Goal: Task Accomplishment & Management: Use online tool/utility

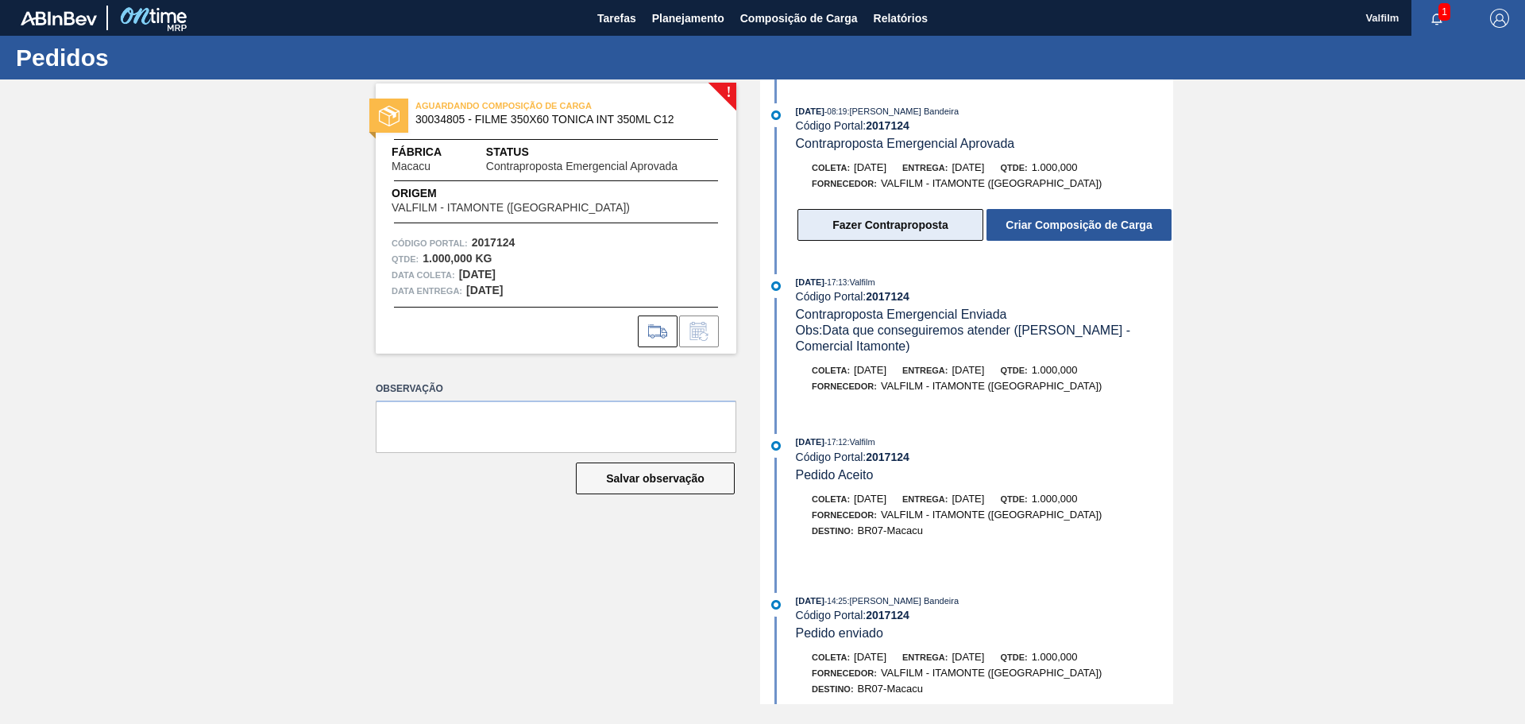
click at [913, 221] on button "Fazer Contraproposta" at bounding box center [891, 225] width 186 height 32
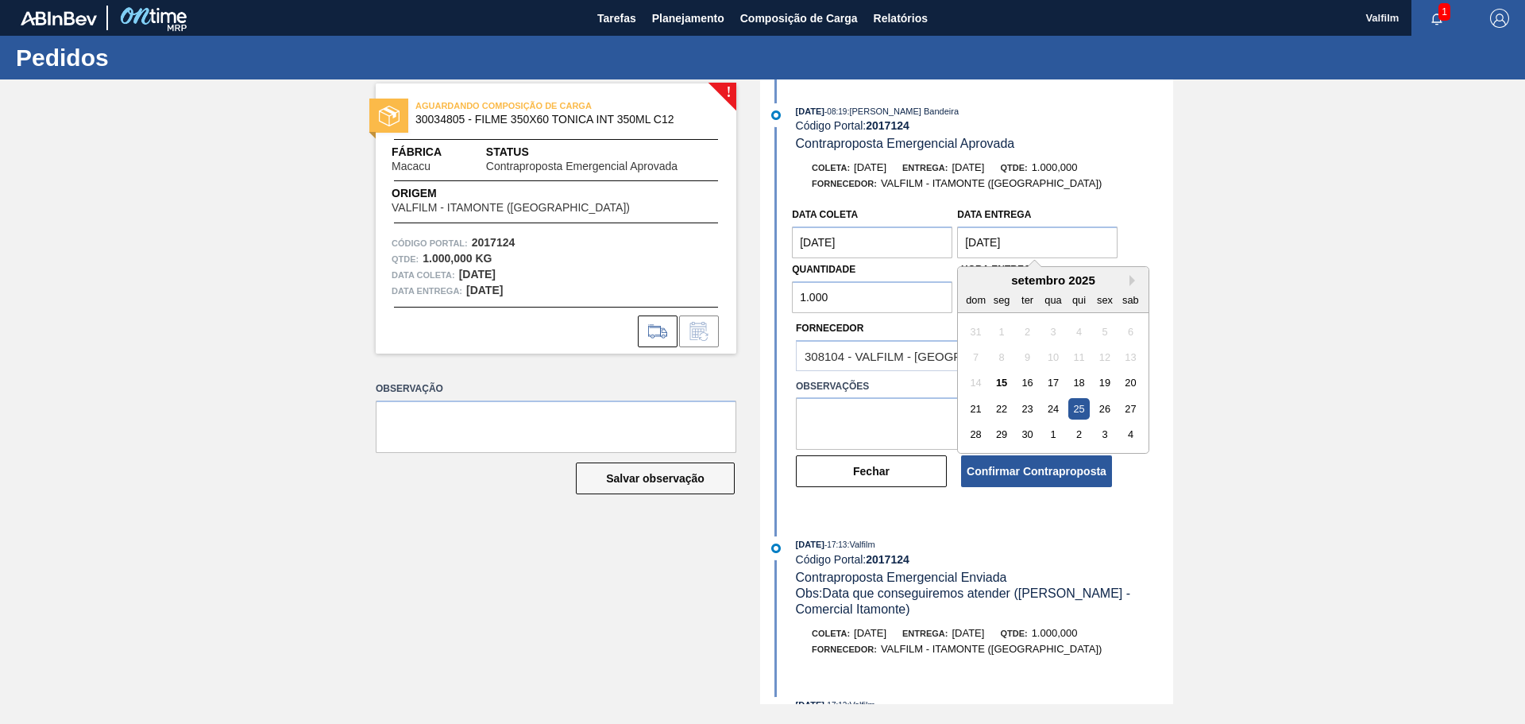
click at [977, 241] on entrega "[DATE]" at bounding box center [1037, 242] width 160 height 32
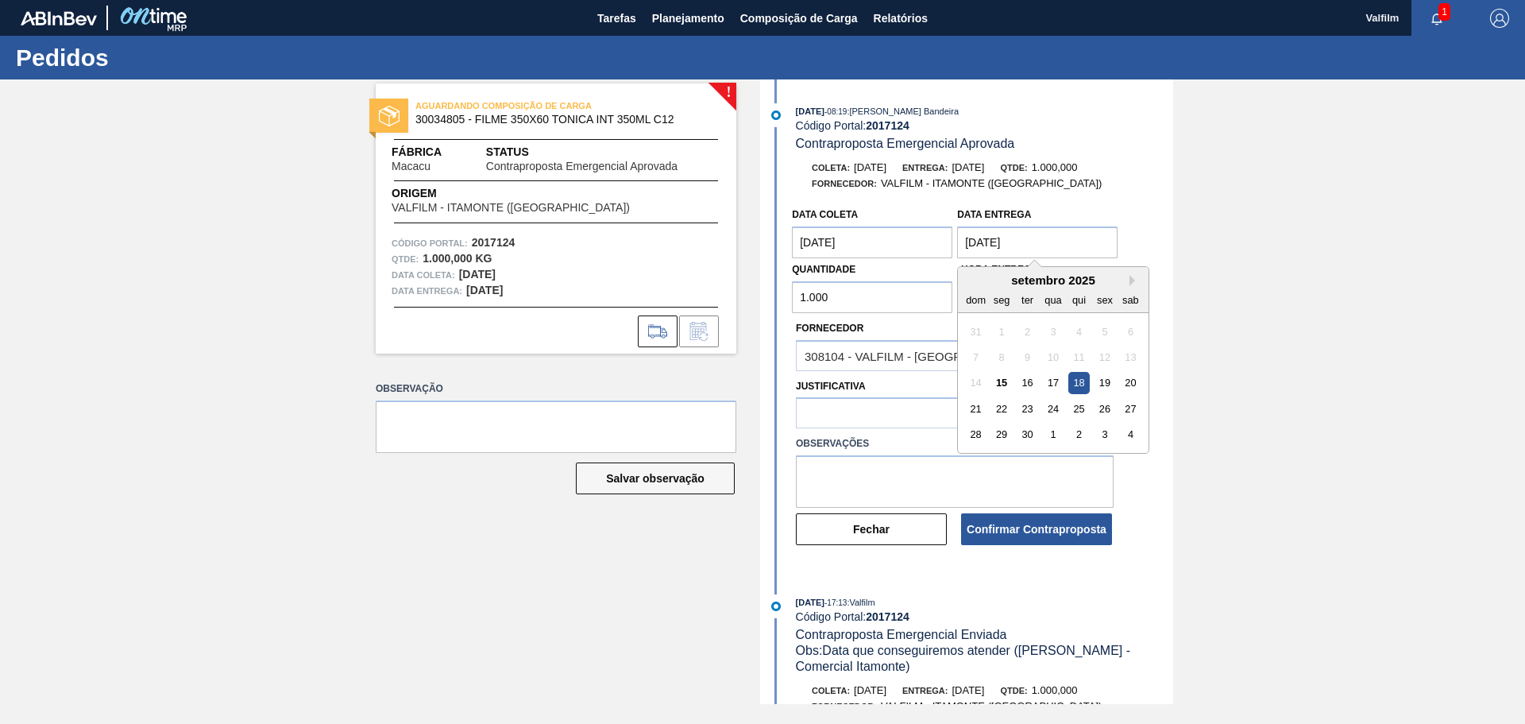
type entrega "[DATE]"
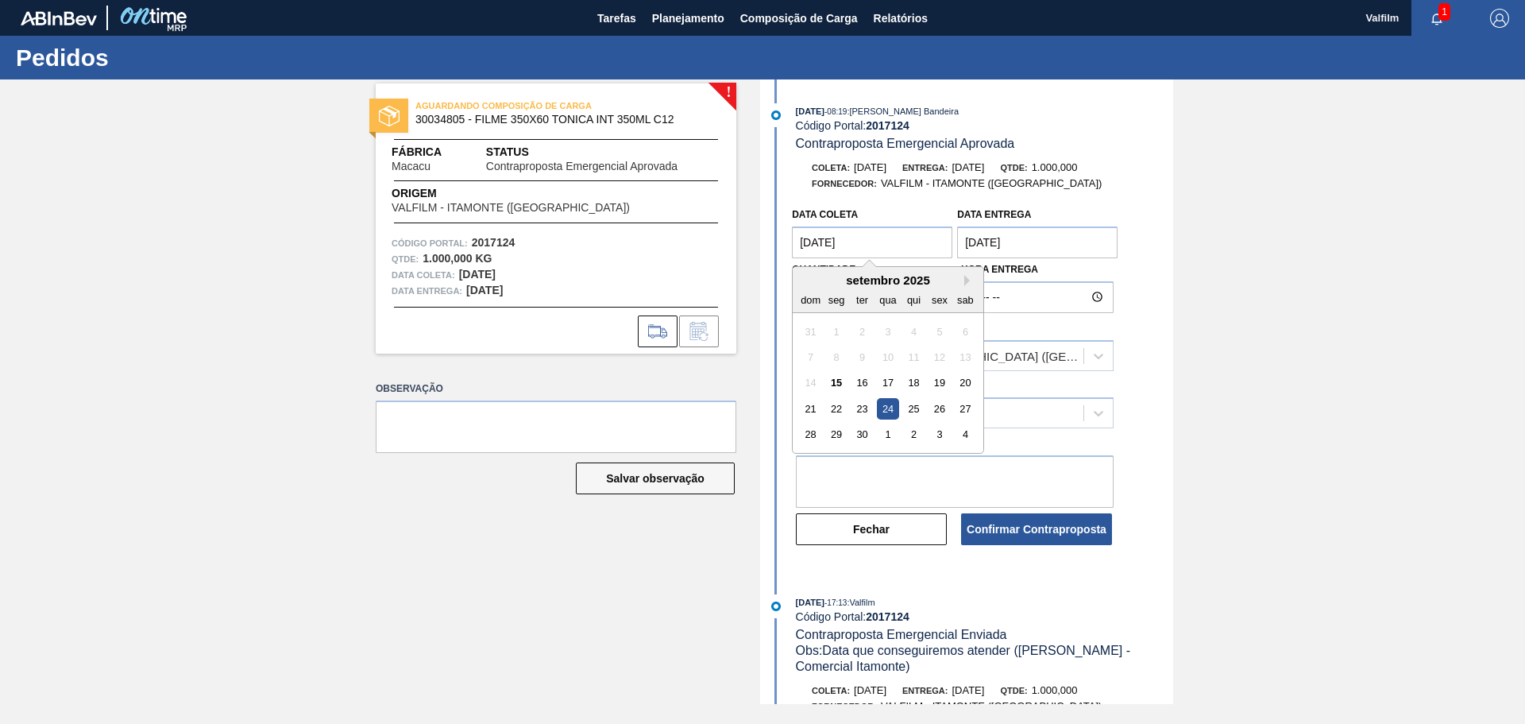
click at [809, 242] on coleta "[DATE]" at bounding box center [872, 242] width 160 height 32
type coleta "[DATE]"
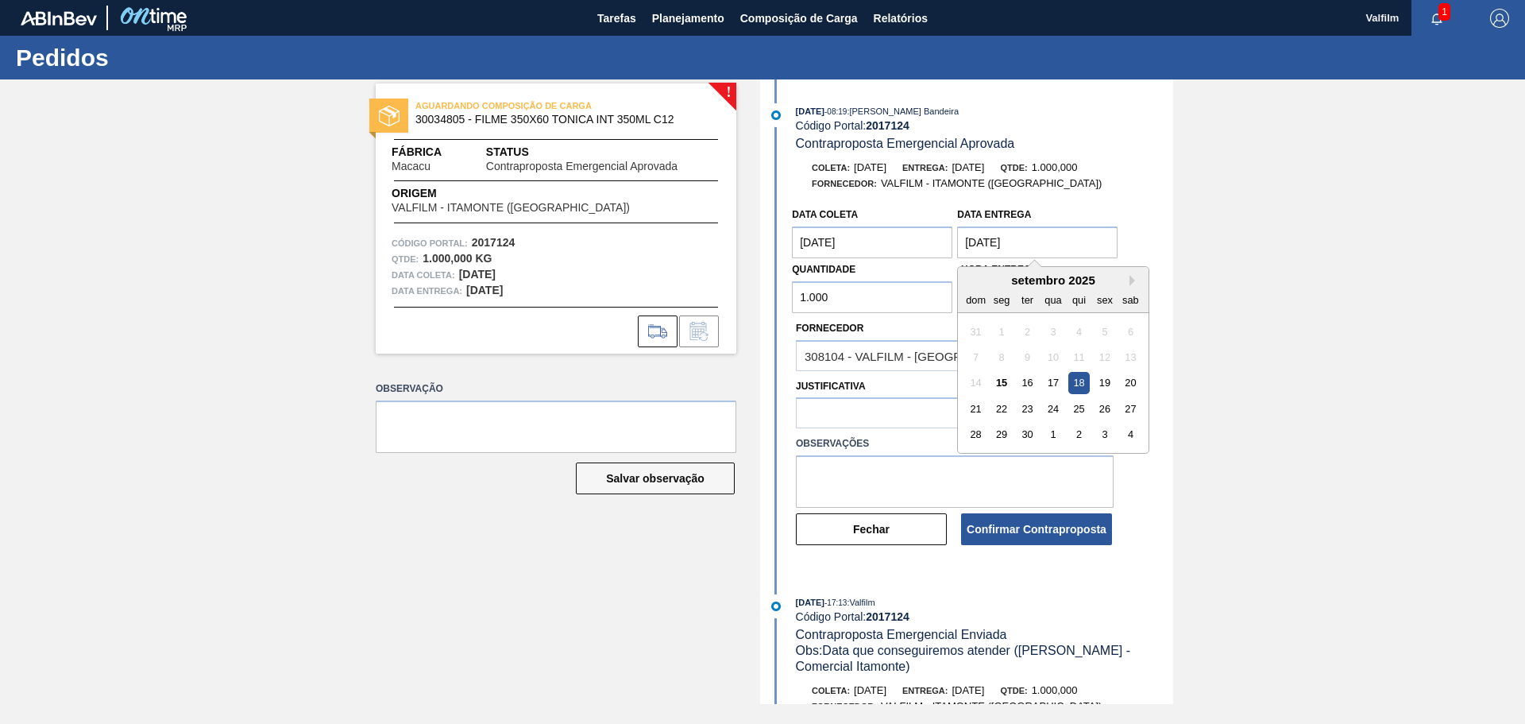
click at [1021, 241] on entrega "18/09/2025" at bounding box center [1037, 242] width 160 height 32
click at [854, 471] on textarea at bounding box center [955, 481] width 318 height 52
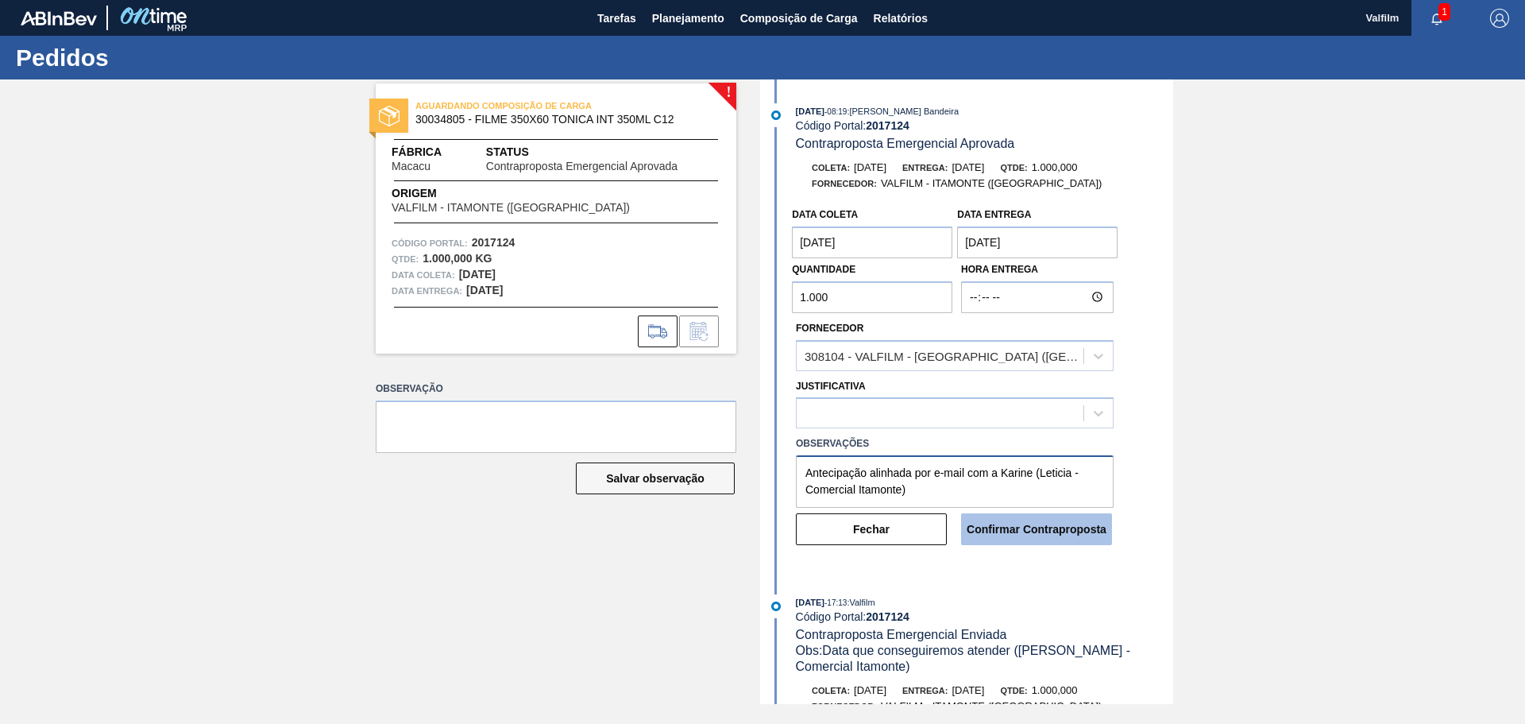
type textarea "Antecipação alinhada por e-mail com a Karine (Leticia - Comercial Itamonte)"
click at [1062, 529] on button "Confirmar Contraproposta" at bounding box center [1036, 529] width 151 height 32
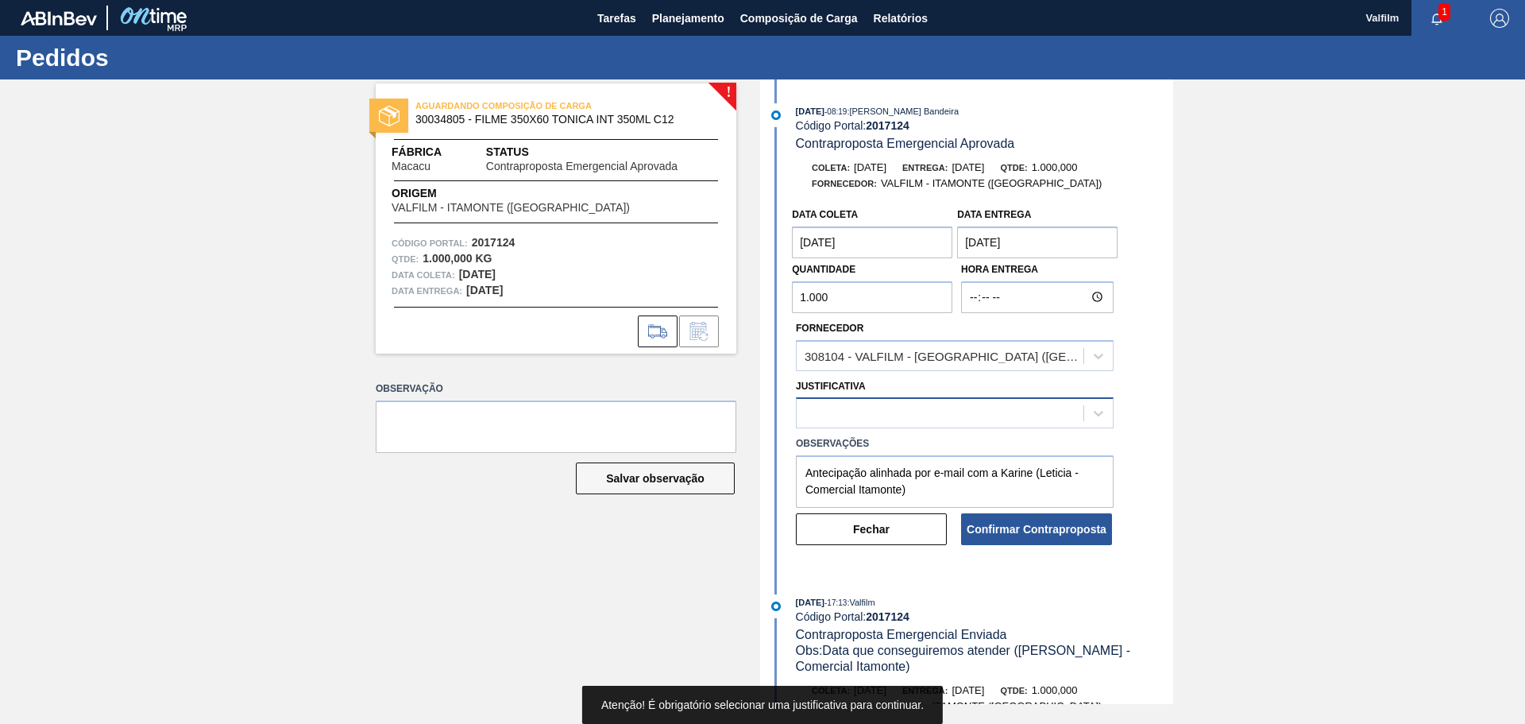
click at [987, 415] on div at bounding box center [940, 413] width 287 height 23
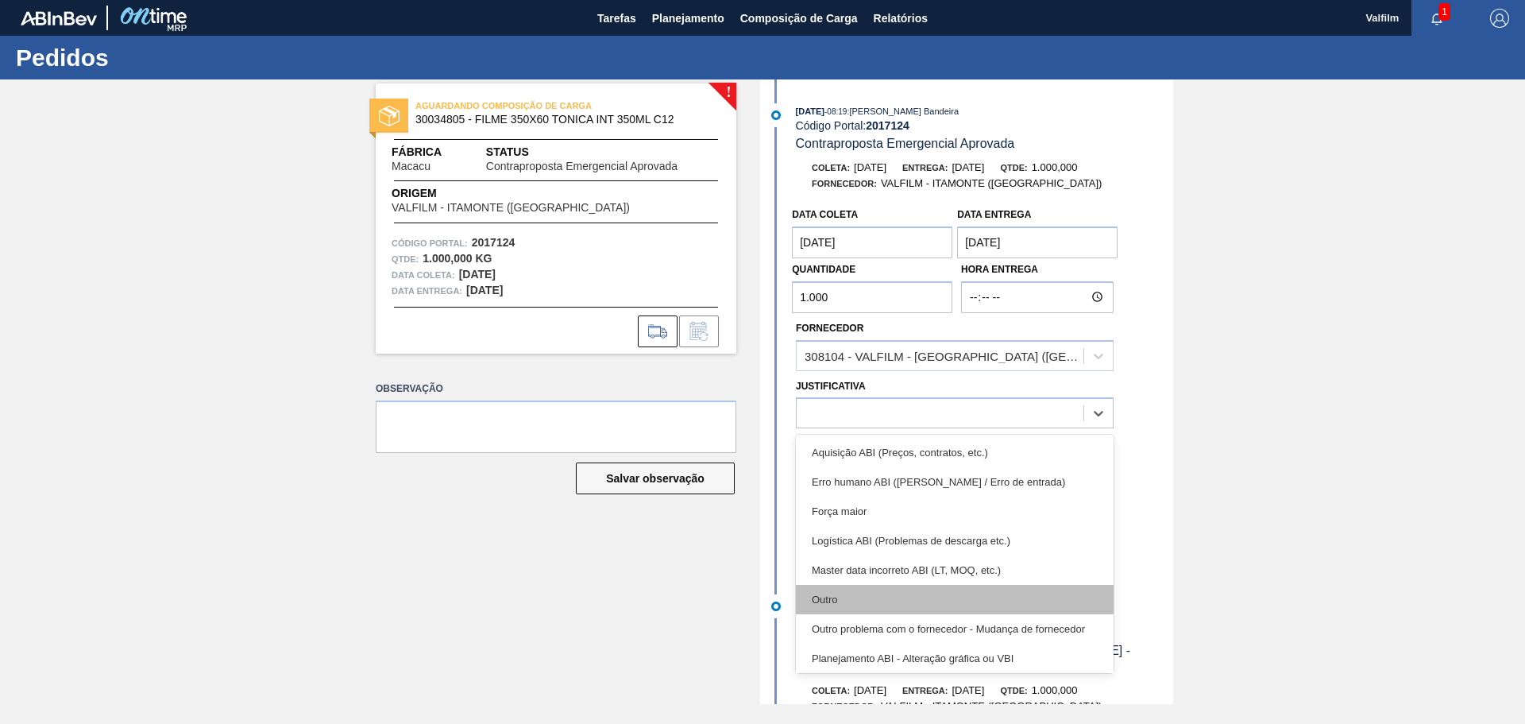
click at [839, 594] on div "Outro" at bounding box center [955, 599] width 318 height 29
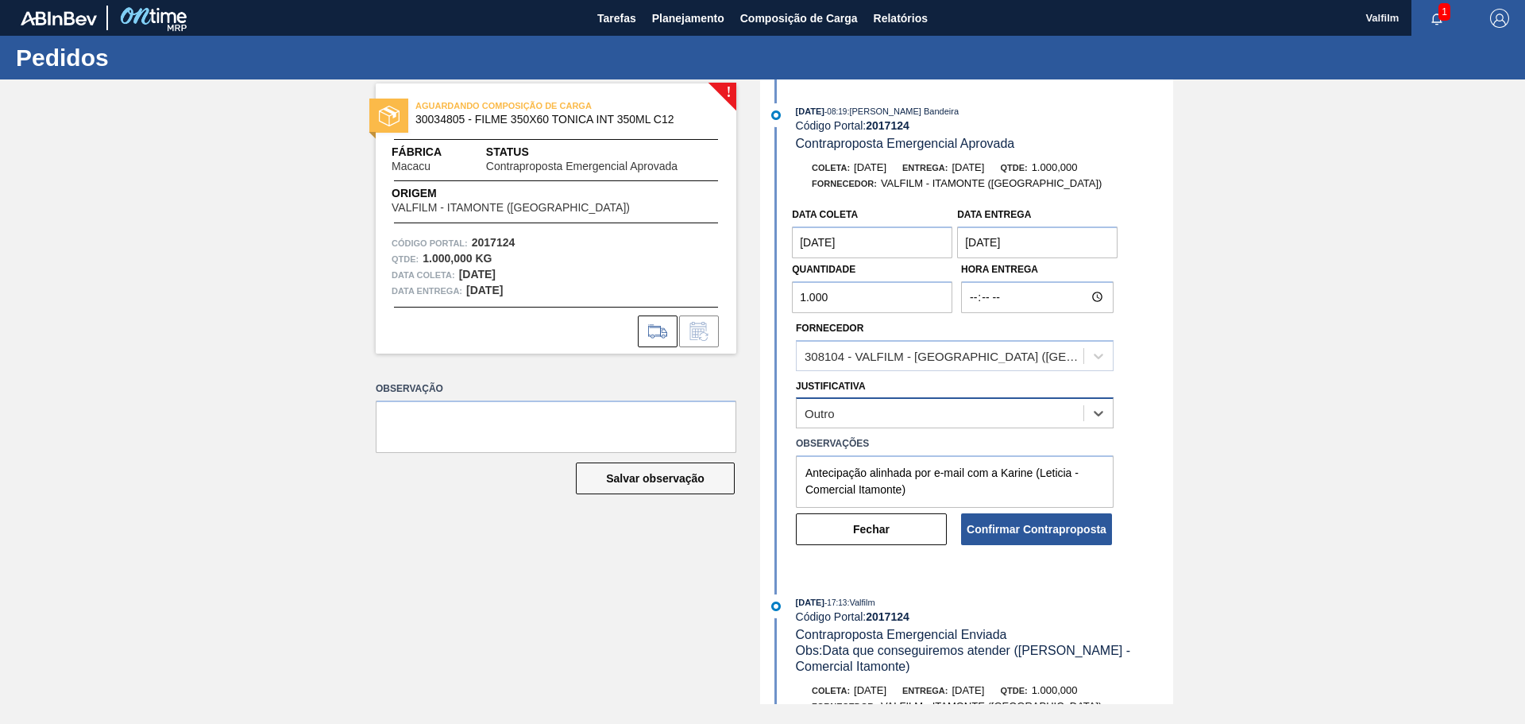
click at [914, 415] on div "Outro" at bounding box center [940, 413] width 287 height 23
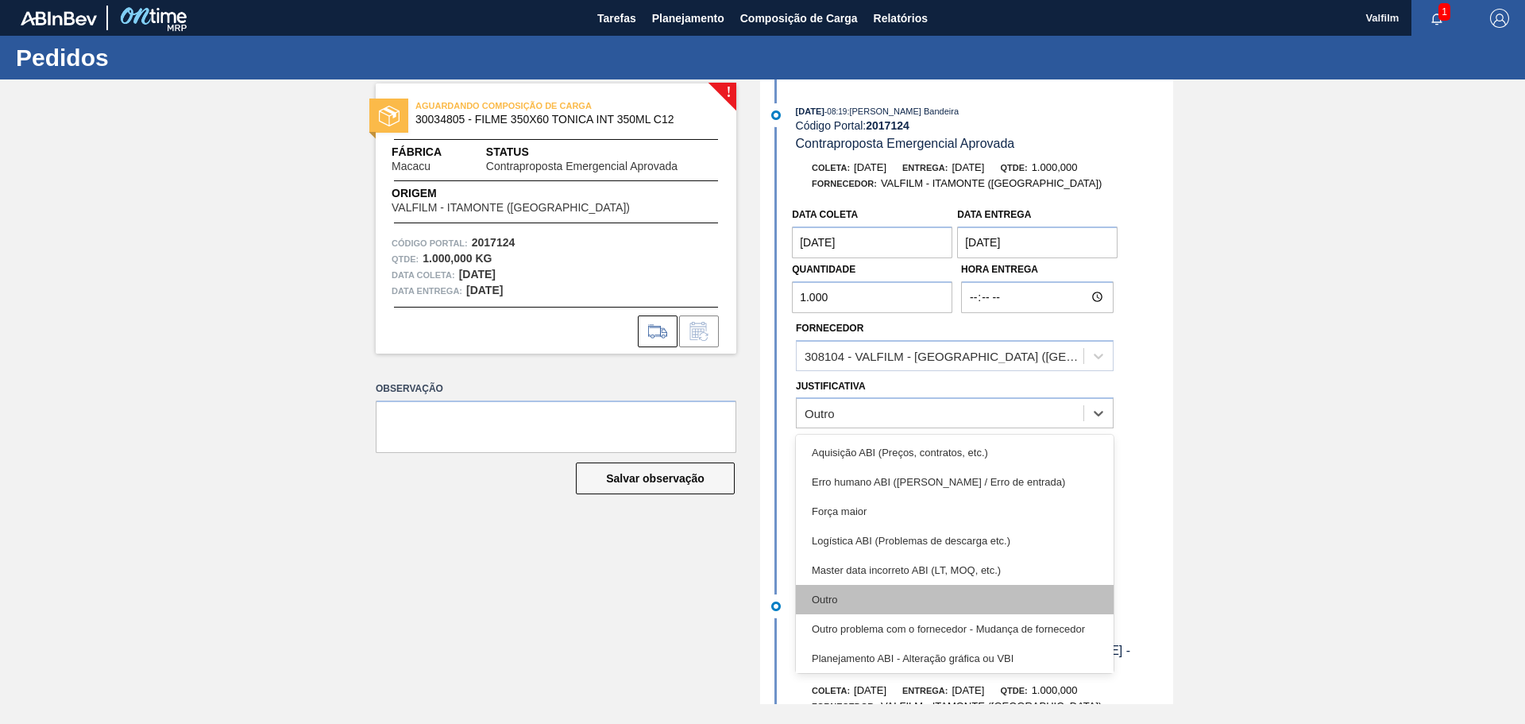
click at [838, 597] on div "Outro" at bounding box center [955, 599] width 318 height 29
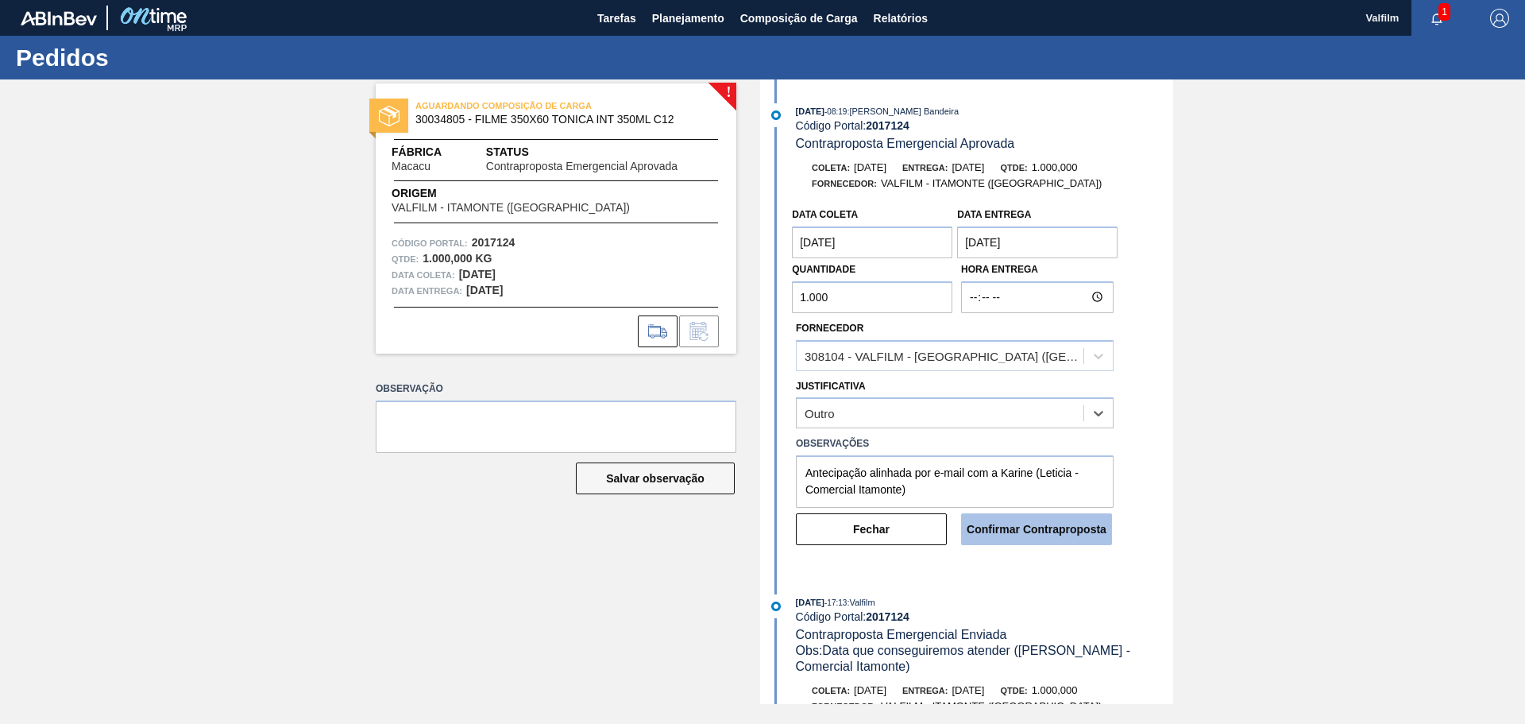
click at [1035, 530] on button "Confirmar Contraproposta" at bounding box center [1036, 529] width 151 height 32
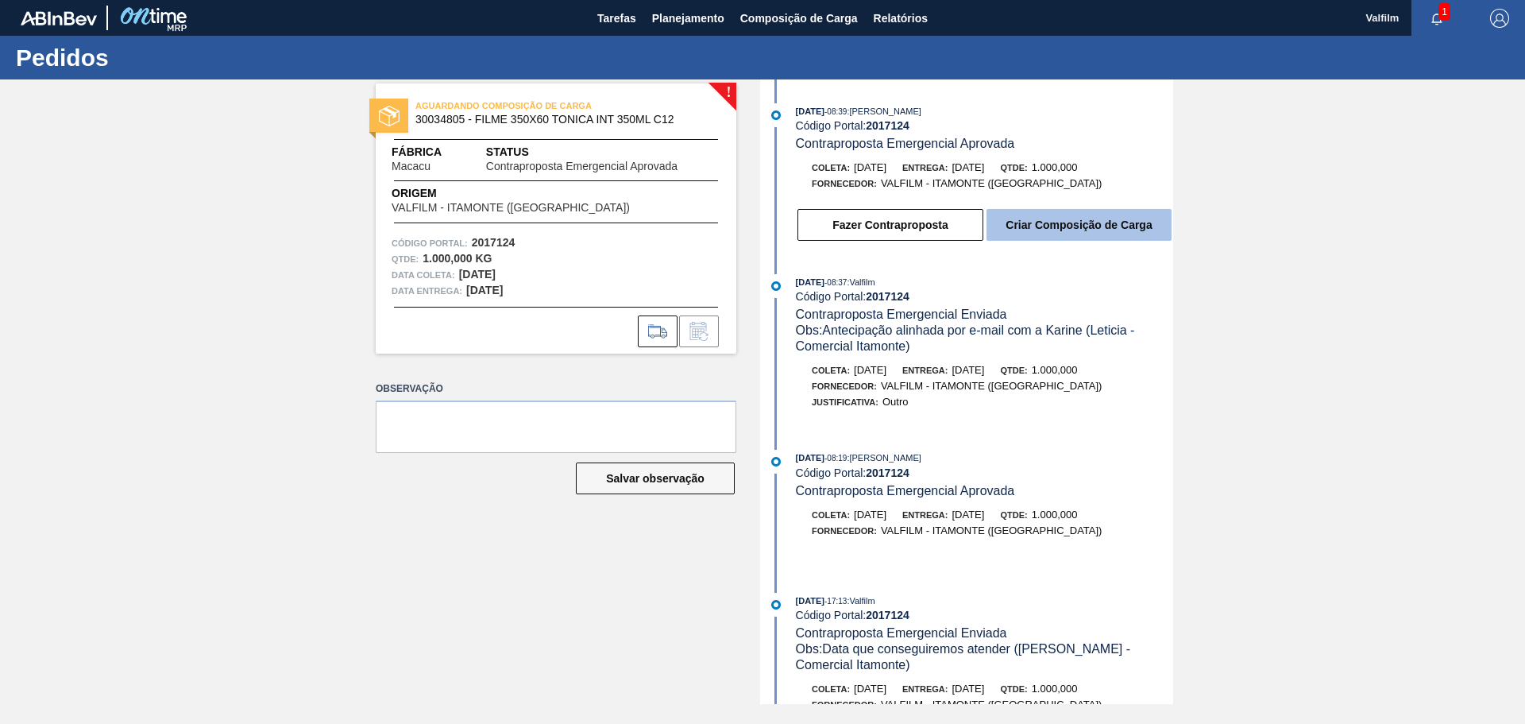
click at [1099, 227] on button "Criar Composição de Carga" at bounding box center [1079, 225] width 185 height 32
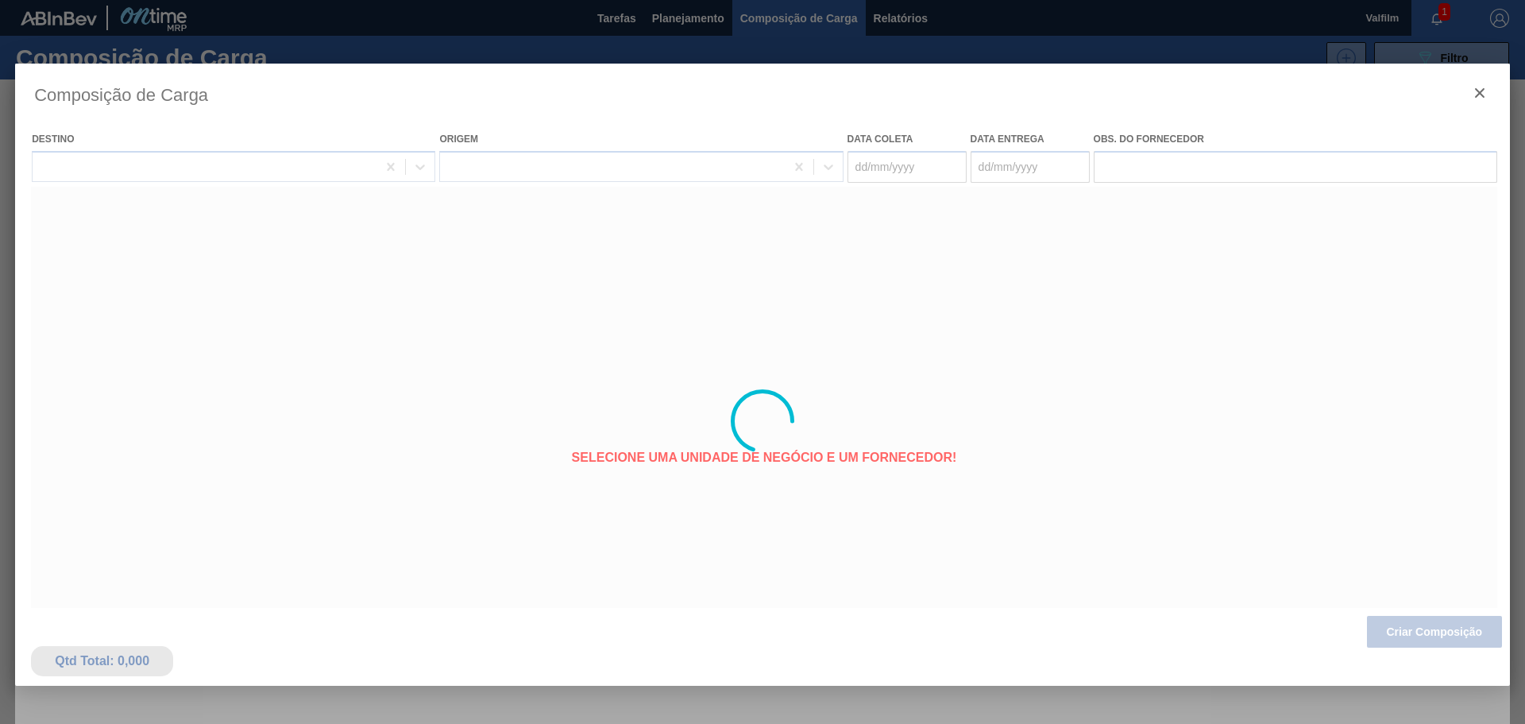
type coleta "[DATE]"
type entrega "[DATE]"
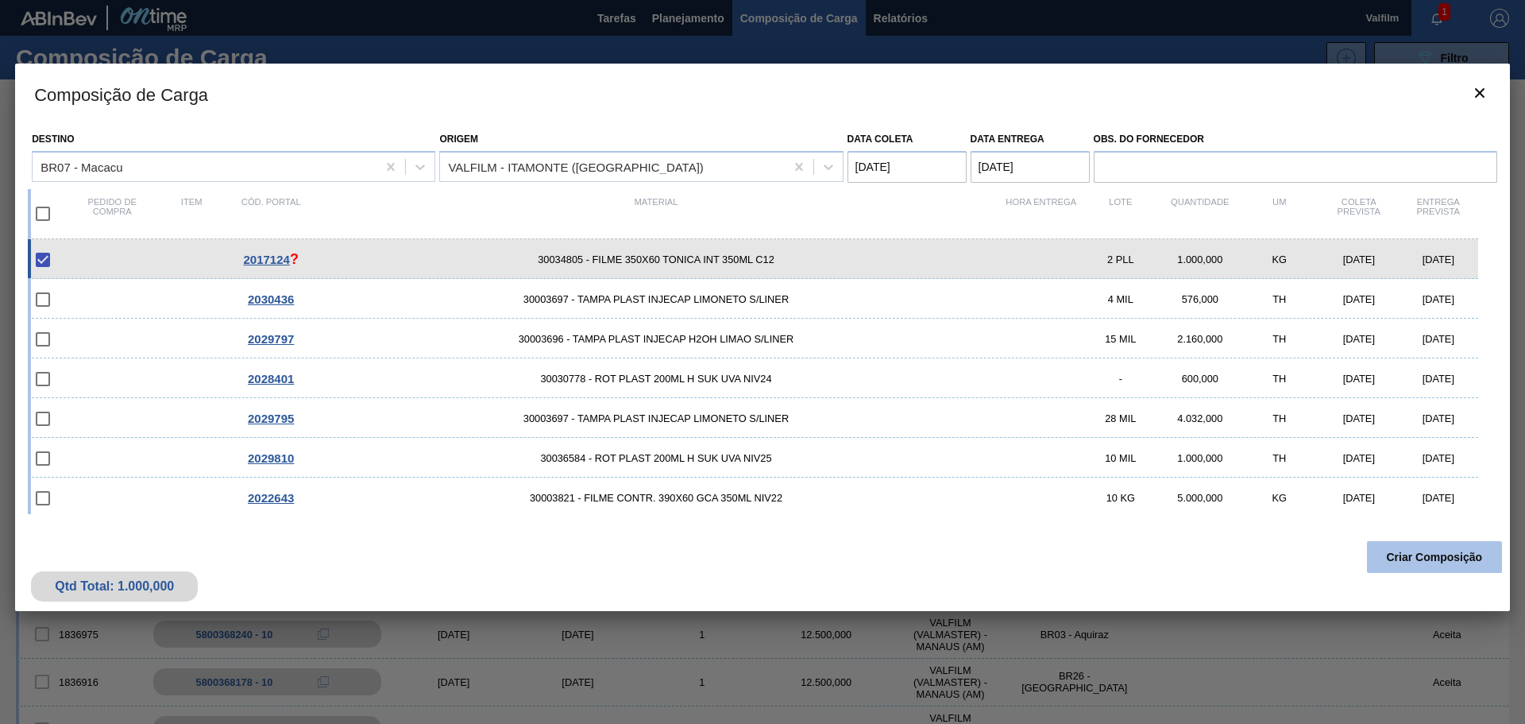
click at [1409, 555] on button "Criar Composição" at bounding box center [1434, 557] width 135 height 32
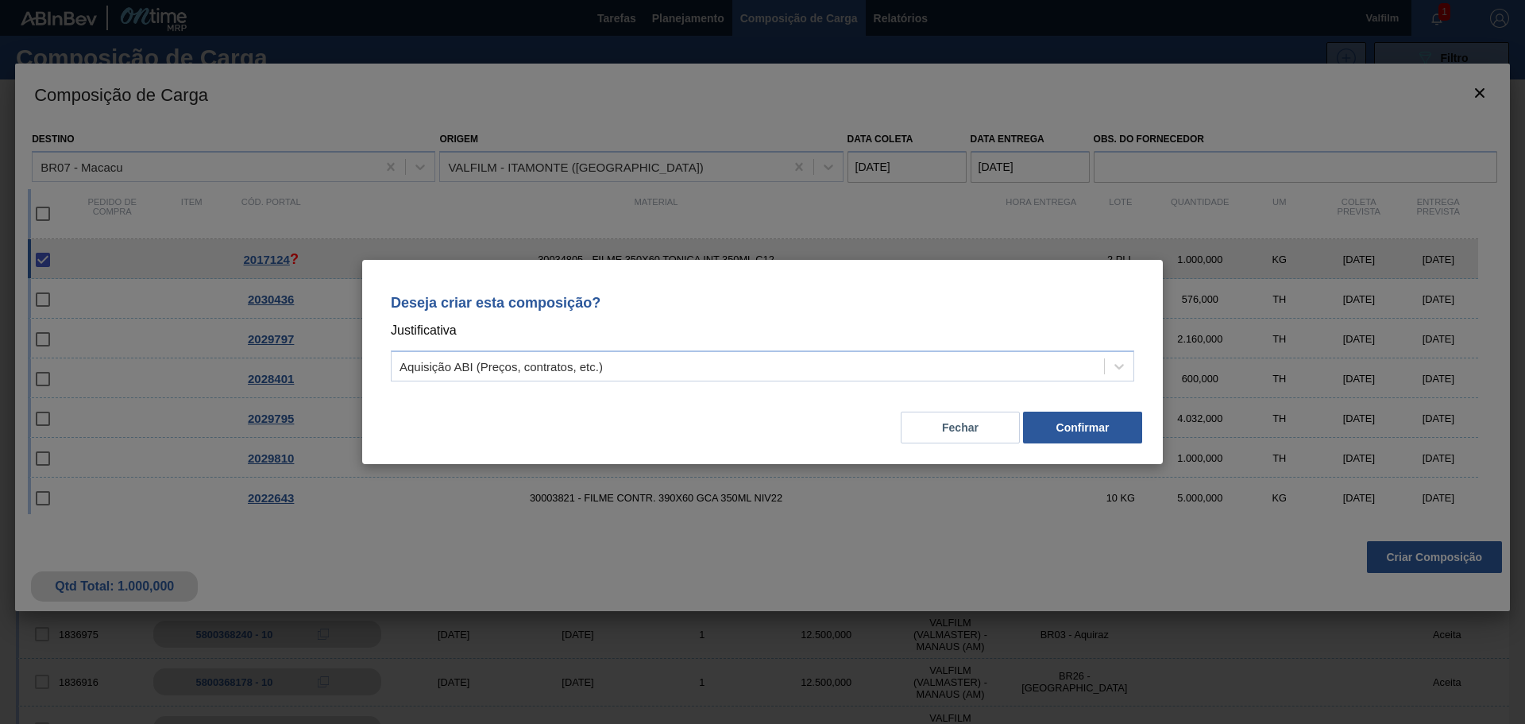
click at [745, 349] on div "Deseja criar esta composição? Justificativa Aquisição ABI (Preços, contratos, e…" at bounding box center [762, 335] width 763 height 112
click at [732, 361] on div "Aquisição ABI (Preços, contratos, etc.)" at bounding box center [748, 366] width 713 height 23
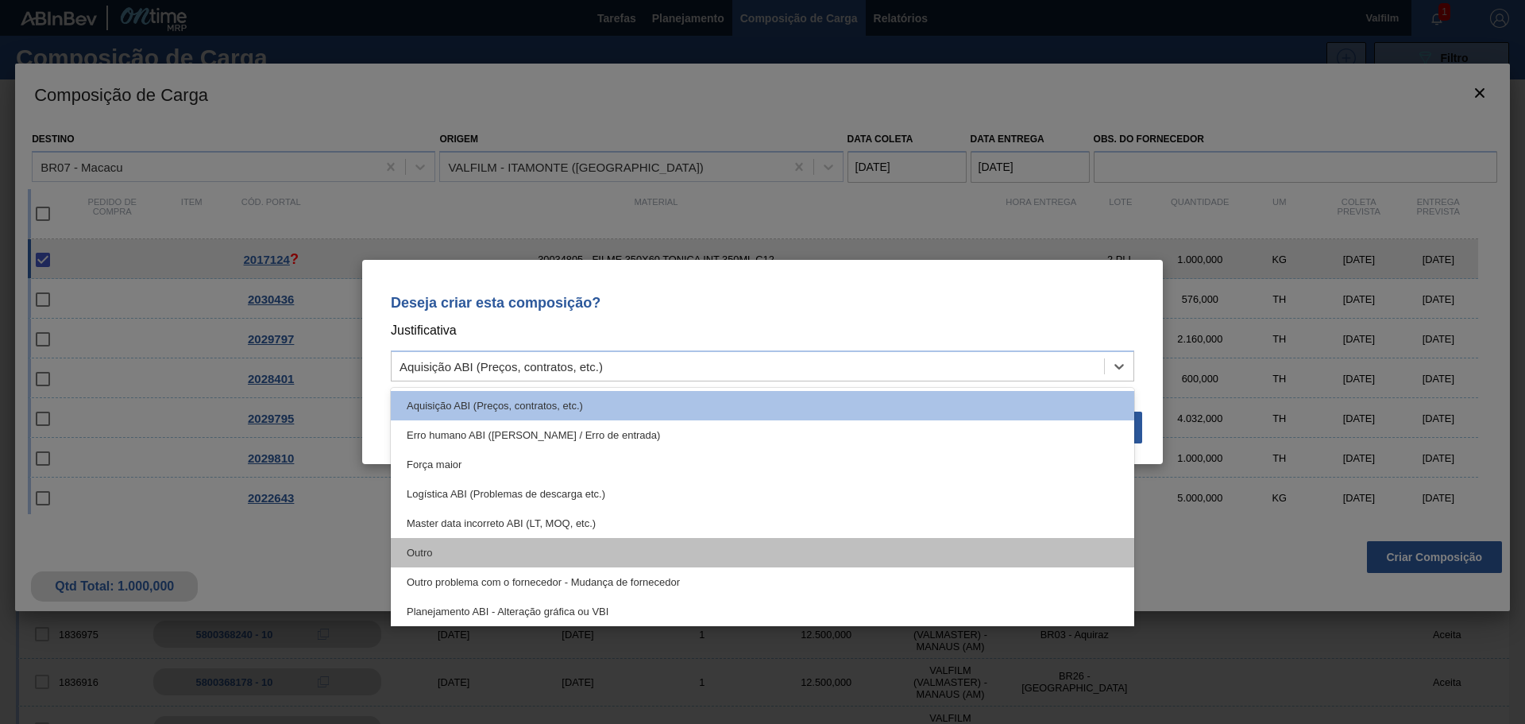
click at [438, 551] on div "Outro" at bounding box center [763, 552] width 744 height 29
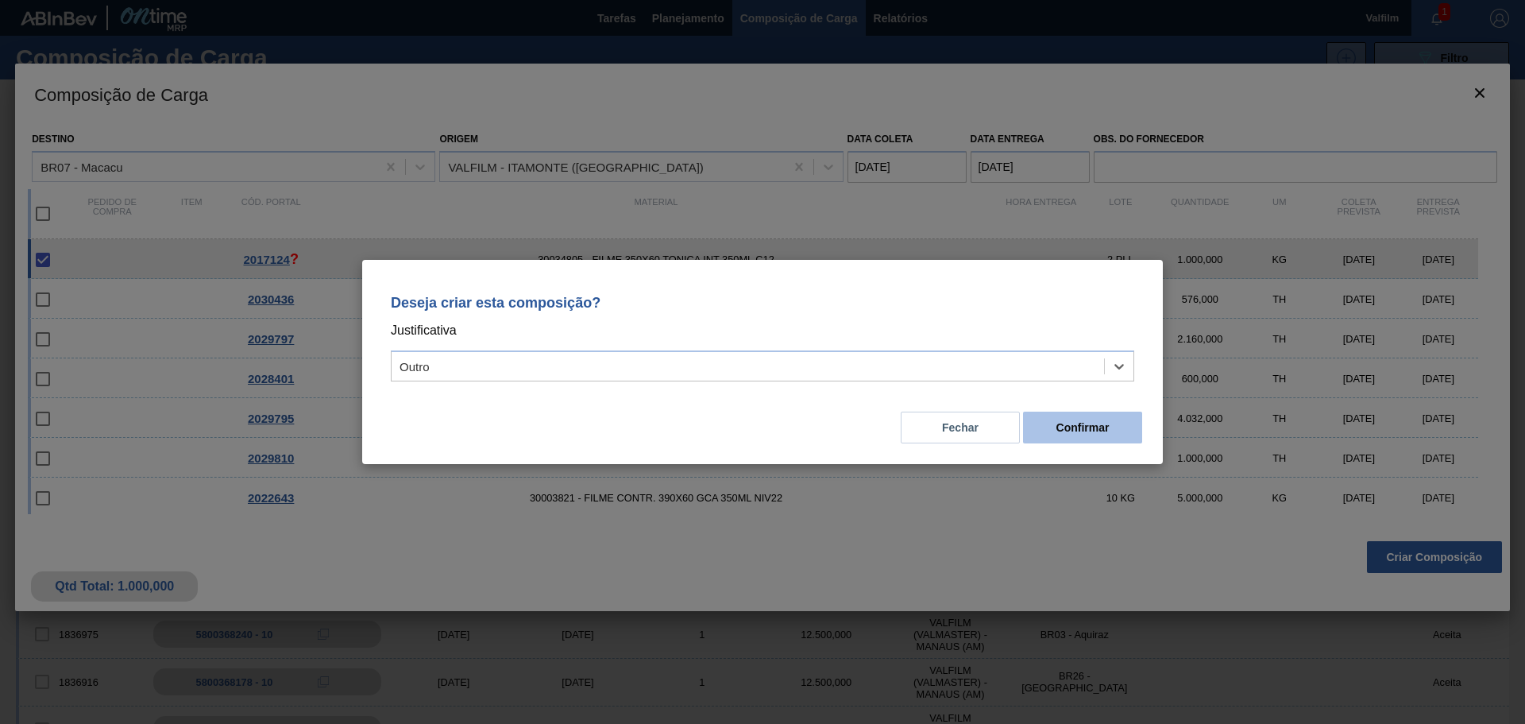
click at [1096, 425] on button "Confirmar" at bounding box center [1082, 427] width 119 height 32
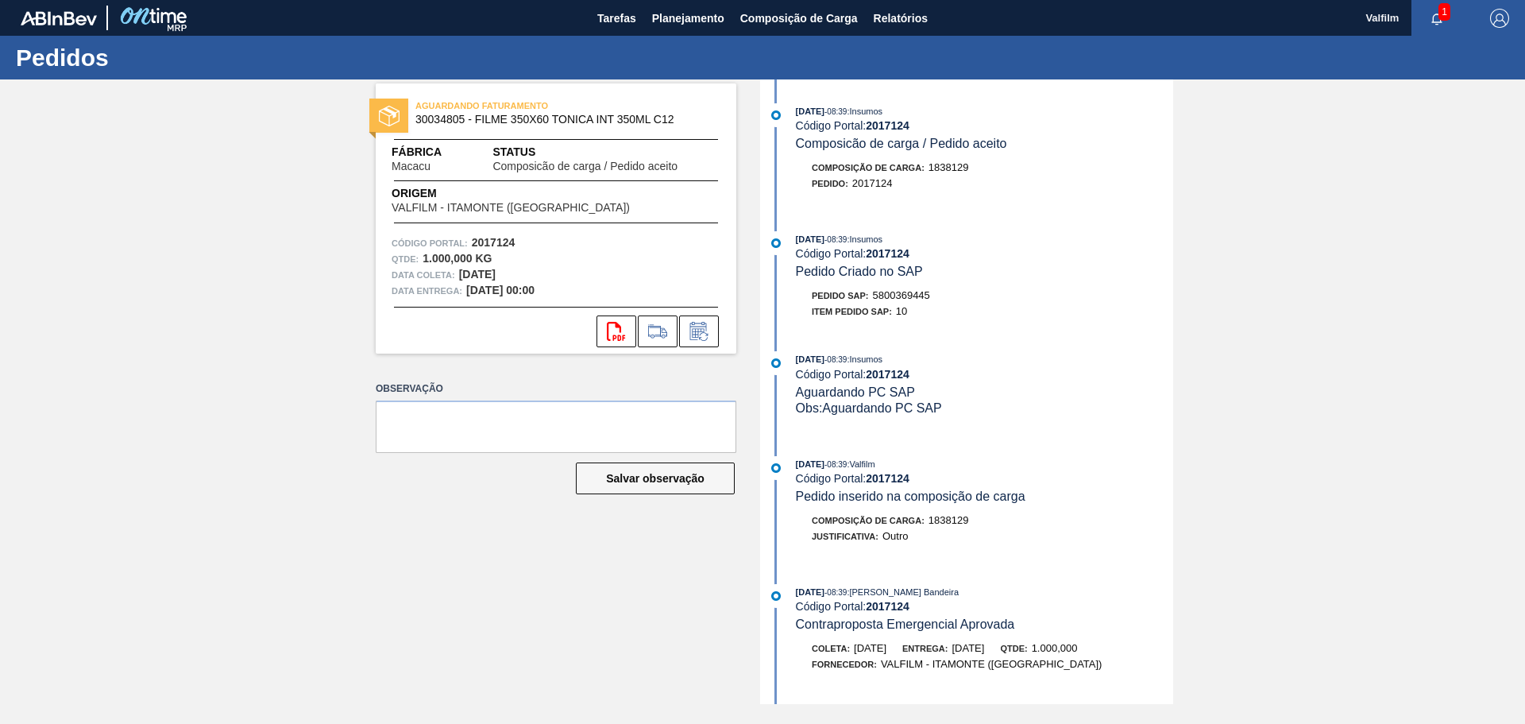
click at [898, 287] on div "[DATE] 08:39 : Insumos Código Portal: 2017124 Pedido Criado no SAP Pedido SAP: …" at bounding box center [968, 279] width 409 height 96
click at [900, 287] on div "[DATE] 08:39 : Insumos Código Portal: 2017124 Pedido Criado no SAP Pedido SAP: …" at bounding box center [968, 279] width 409 height 96
copy span "5800369445"
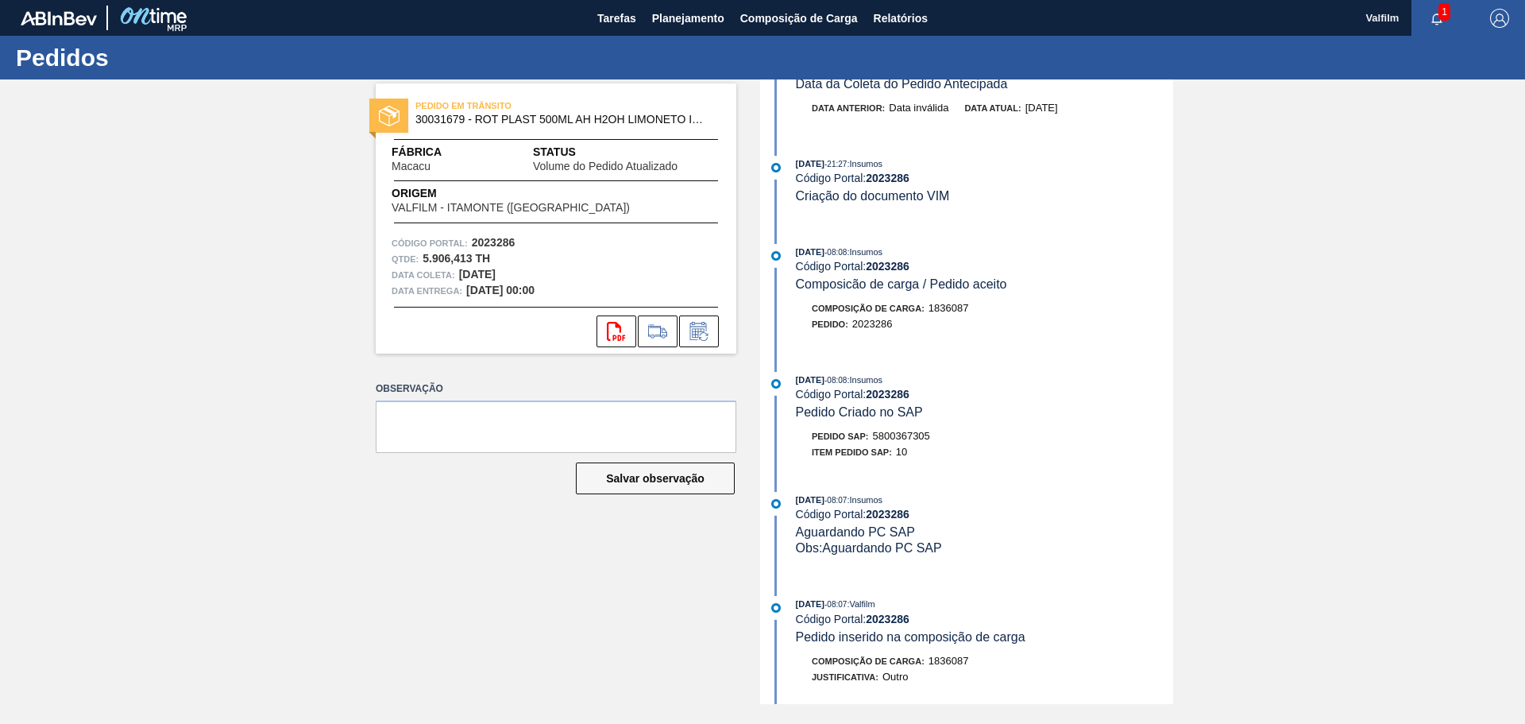
scroll to position [195, 0]
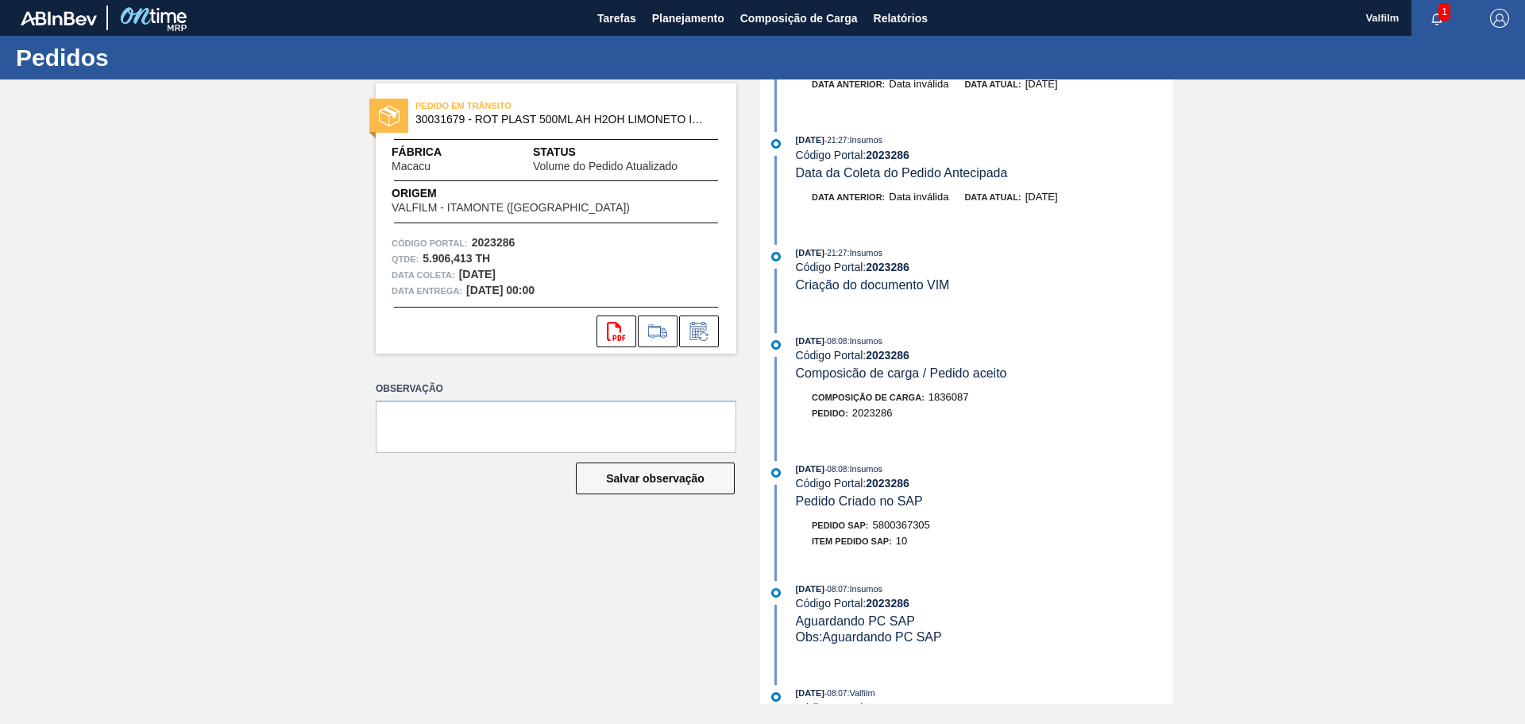
click at [898, 526] on span "5800367305" at bounding box center [901, 525] width 57 height 12
copy span "5800367305"
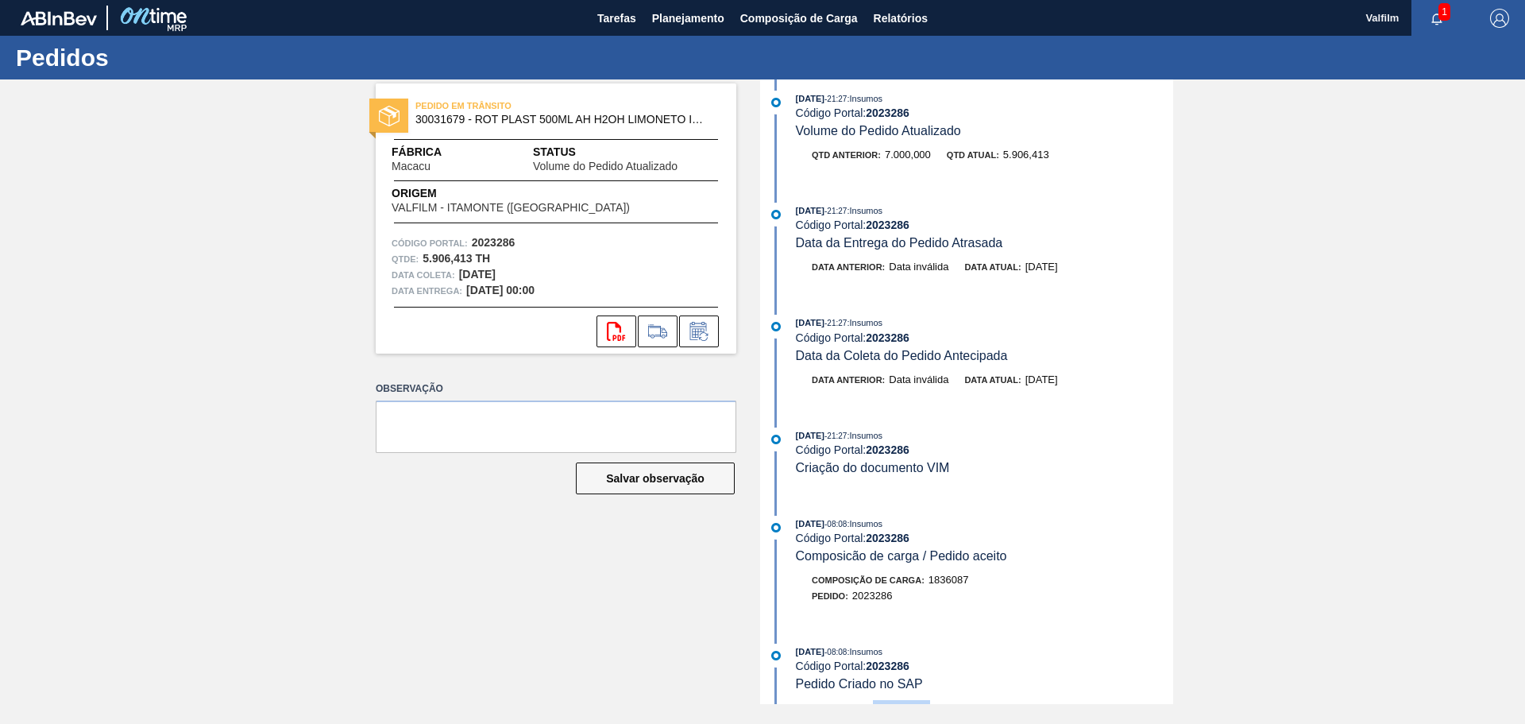
scroll to position [0, 0]
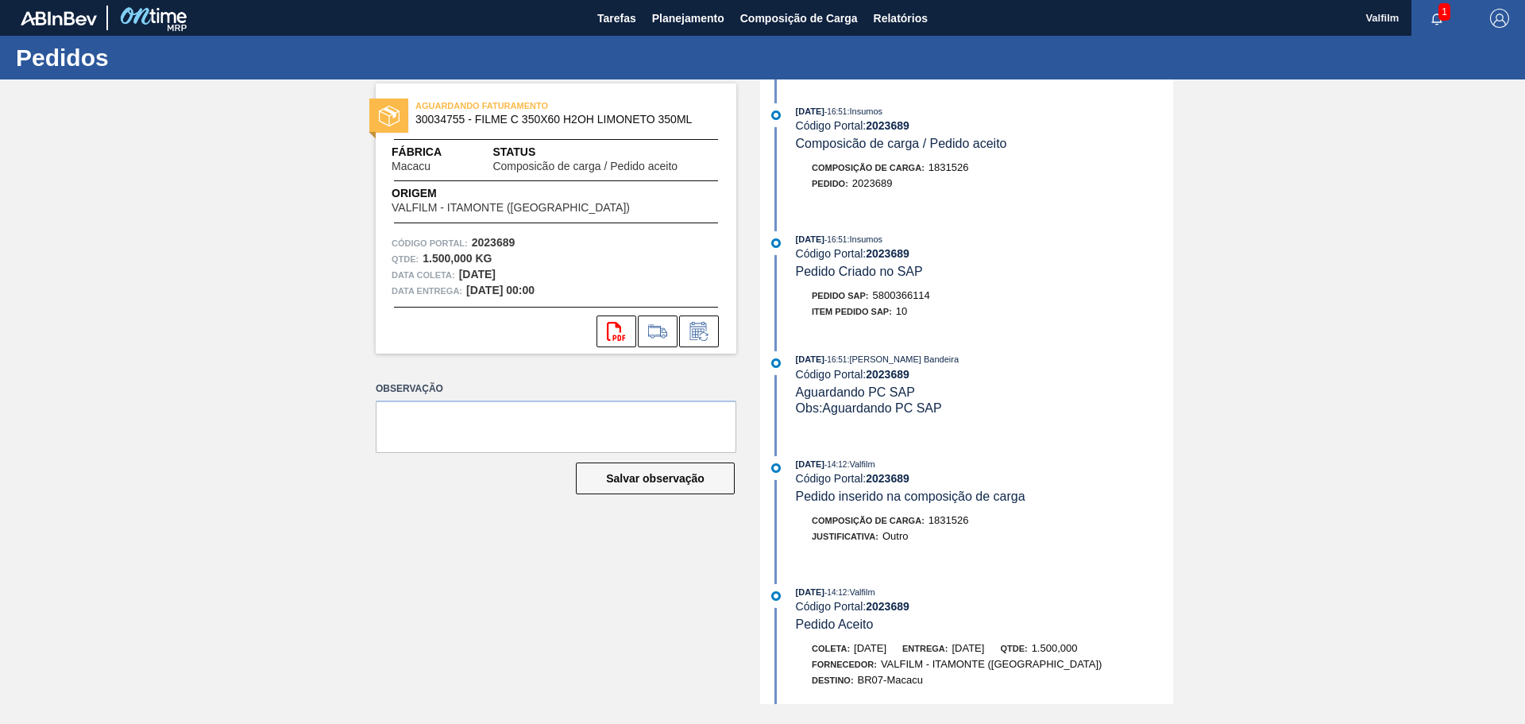
click at [914, 295] on span "5800366114" at bounding box center [901, 295] width 57 height 12
copy span "5800366114"
click at [904, 293] on span "5800366114" at bounding box center [901, 295] width 57 height 12
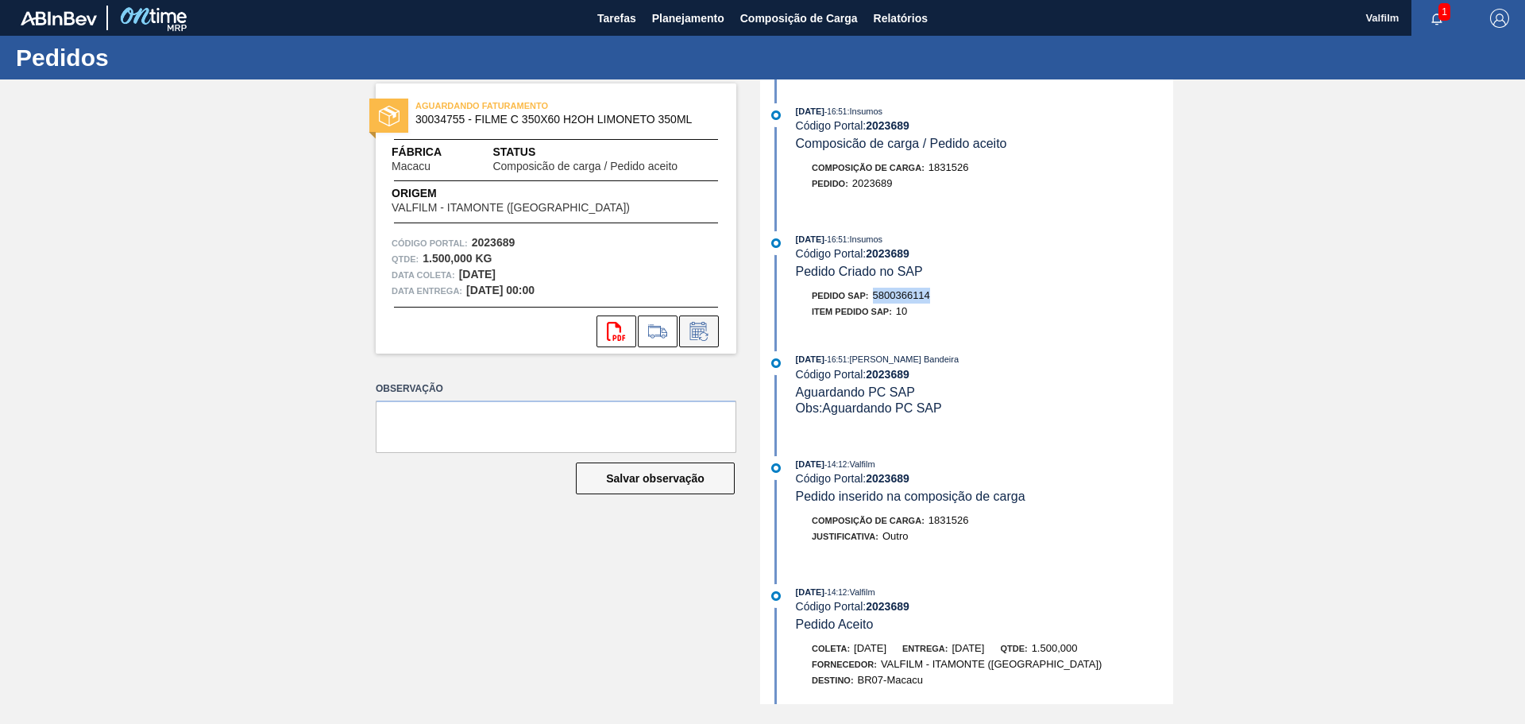
click at [709, 332] on icon at bounding box center [698, 331] width 25 height 19
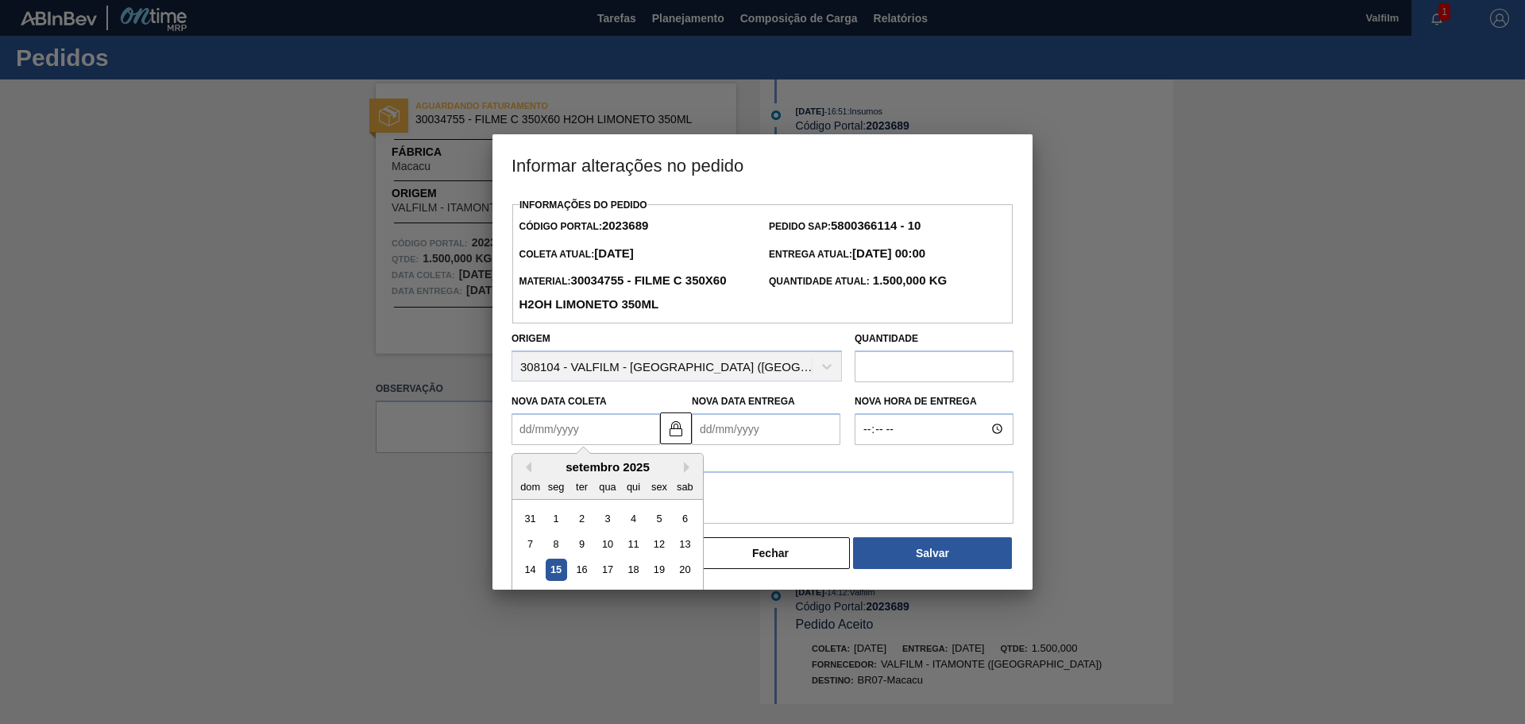
click at [541, 434] on Coleta2023689 "Nova Data Coleta" at bounding box center [586, 429] width 149 height 32
click at [605, 571] on div "17" at bounding box center [607, 568] width 21 height 21
type Coleta2023689 "17/09/2025"
type Entrega2023689 "19/09/2025"
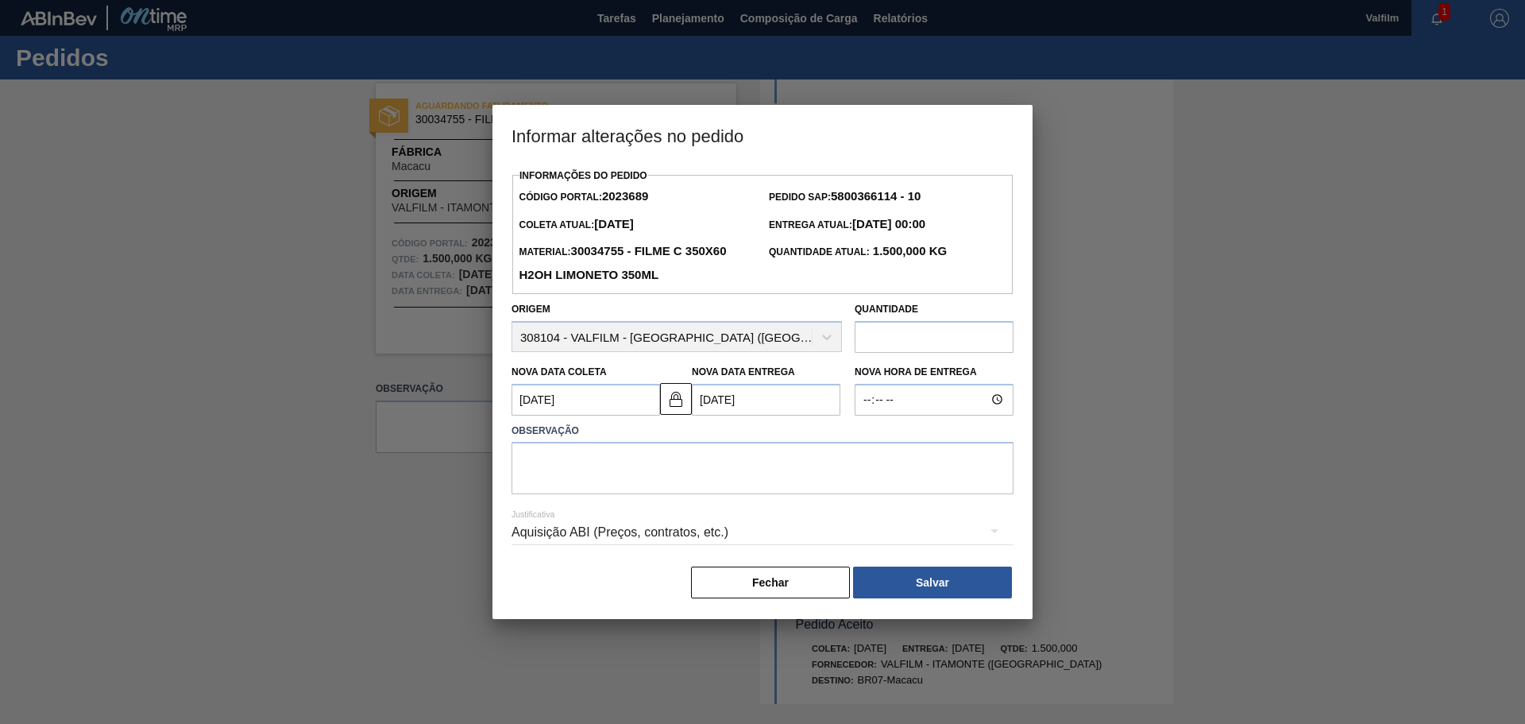
click at [725, 399] on Entrega2023689 "19/09/2025" at bounding box center [766, 400] width 149 height 32
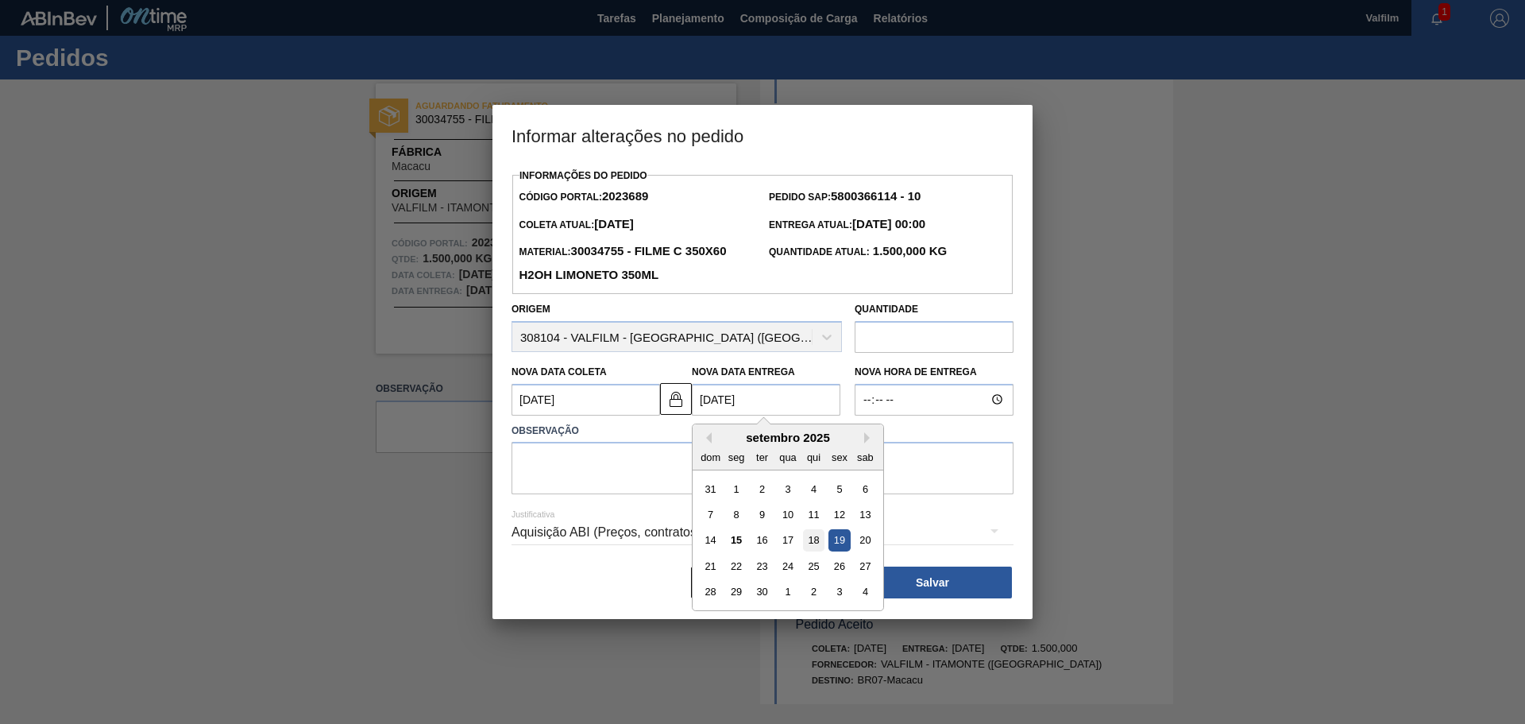
click at [815, 542] on div "18" at bounding box center [813, 539] width 21 height 21
type Coleta2023689 "16/09/2025"
type Entrega2023689 "18/09/2025"
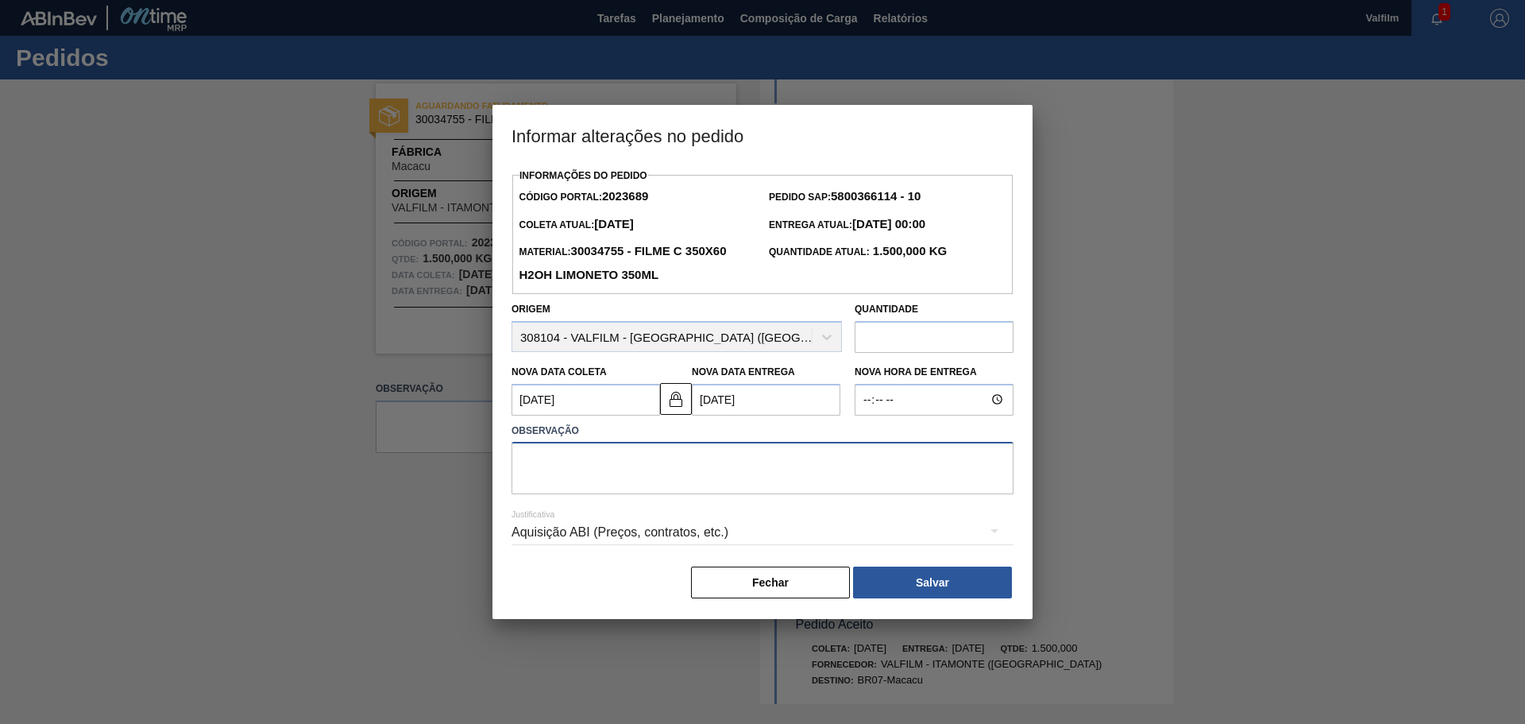
click at [587, 481] on textarea at bounding box center [763, 468] width 502 height 52
type textarea "Antecipação alinhada por e-mail com a Karine (Leticia - comercial Itamonte)"
click at [628, 527] on div "Aquisição ABI (Preços, contratos, etc.)" at bounding box center [763, 532] width 502 height 44
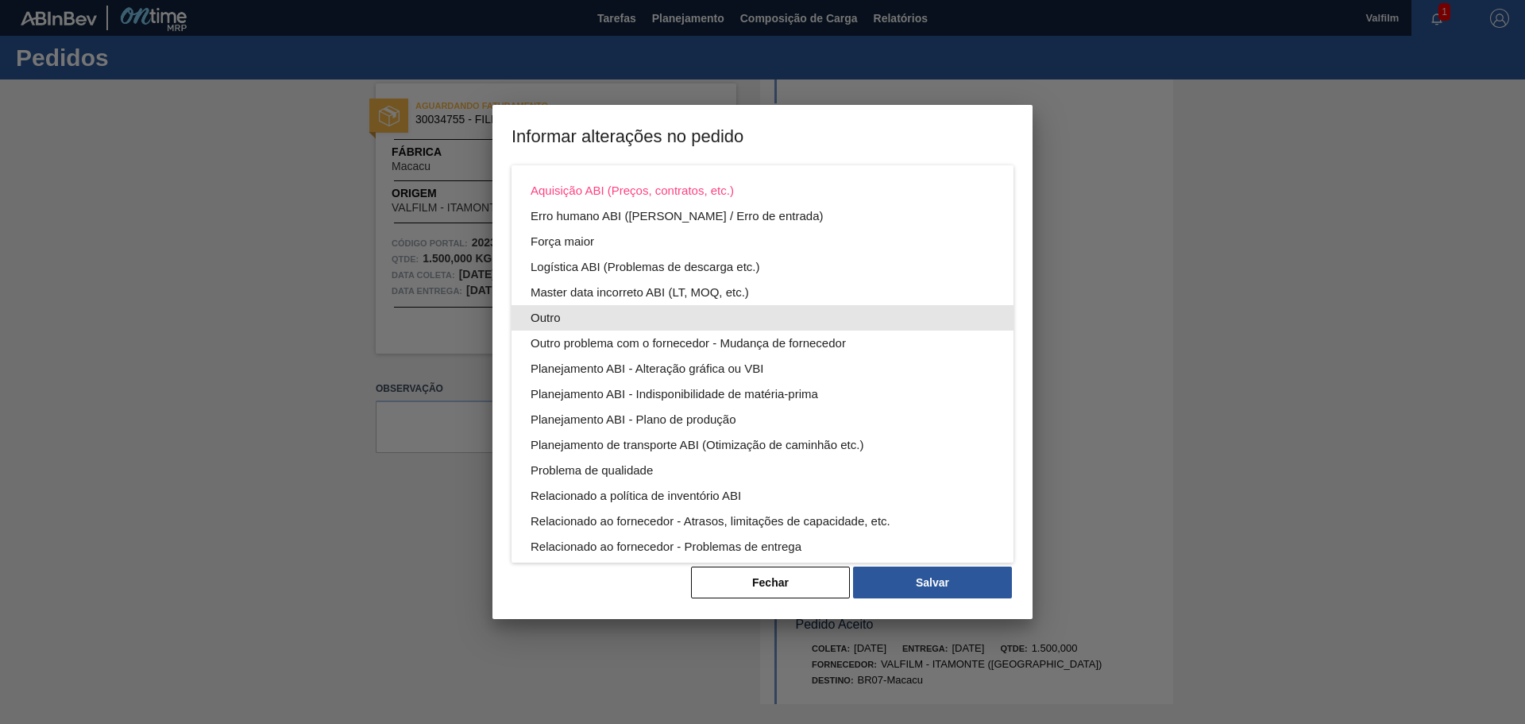
click at [579, 317] on div "Outro" at bounding box center [763, 317] width 464 height 25
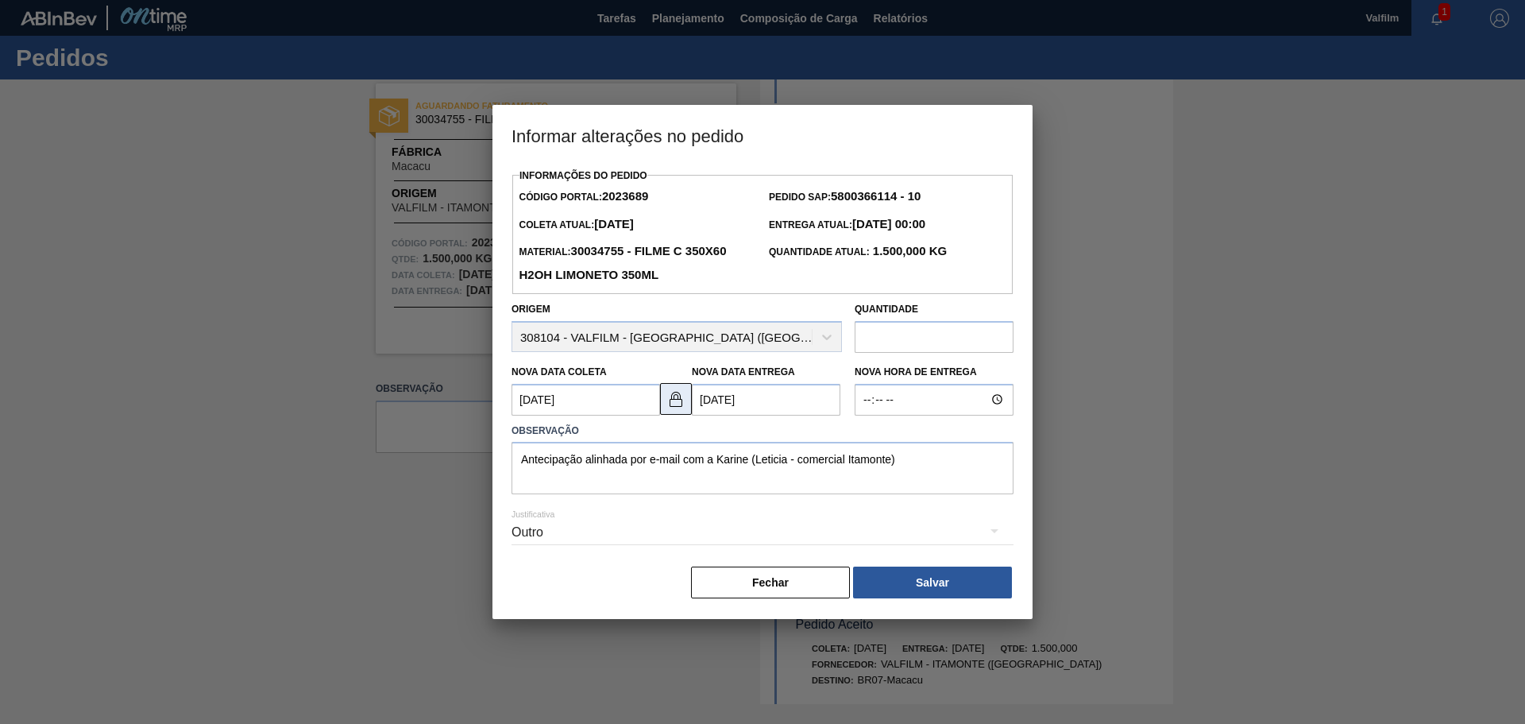
click at [678, 403] on img at bounding box center [675, 398] width 19 height 19
click at [554, 400] on Coleta2023689 "16/09/2025" at bounding box center [586, 400] width 149 height 32
click at [720, 396] on Entrega2023689 "18/09/2025" at bounding box center [766, 400] width 149 height 32
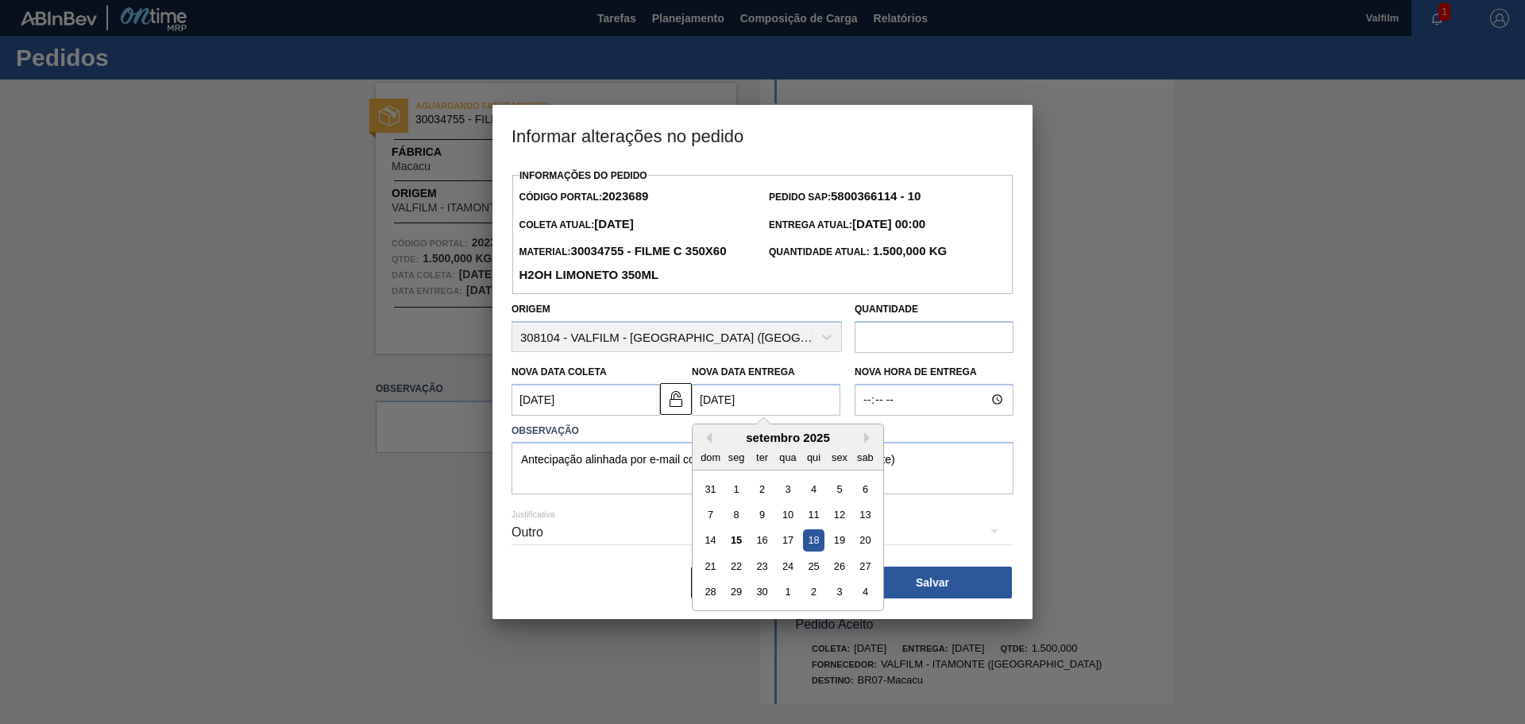
click at [818, 542] on div "18" at bounding box center [813, 539] width 21 height 21
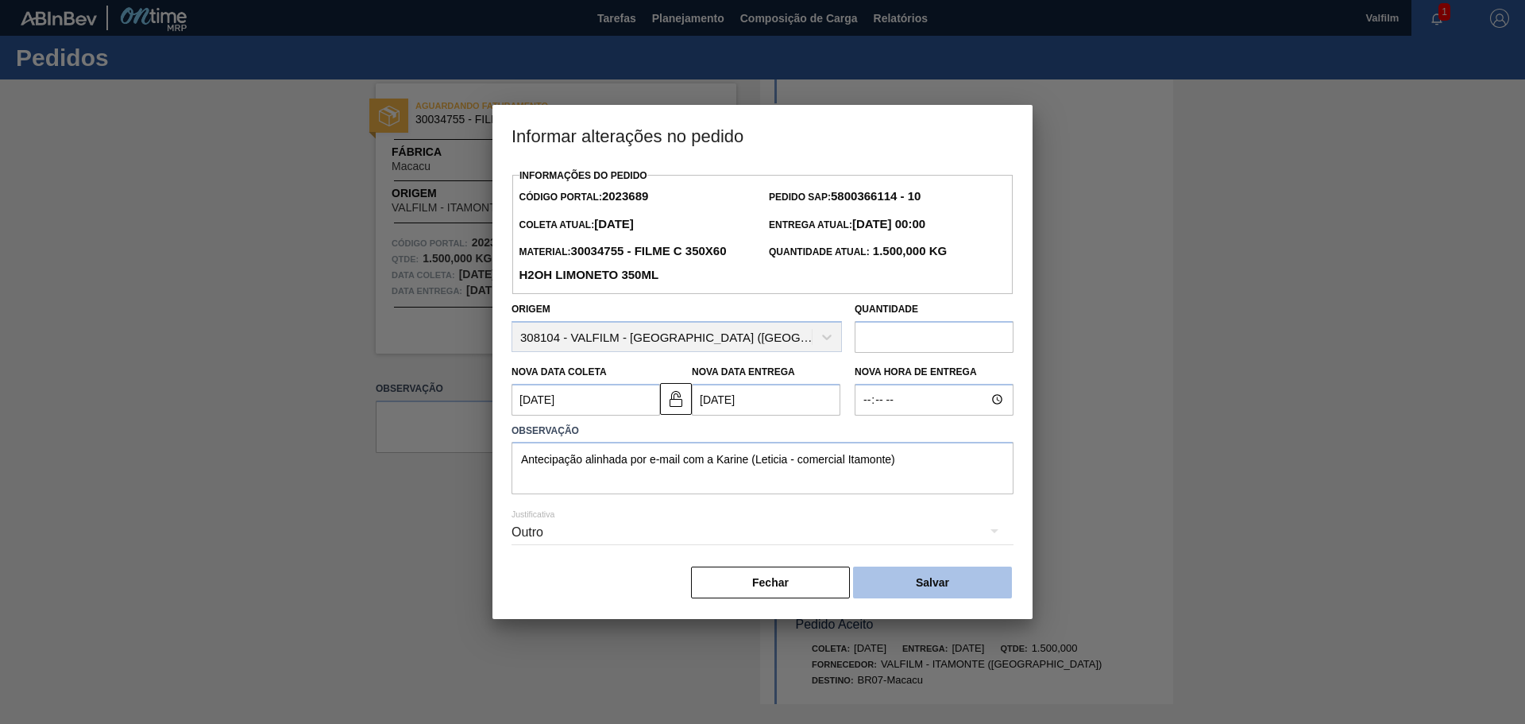
click at [906, 575] on button "Salvar" at bounding box center [932, 582] width 159 height 32
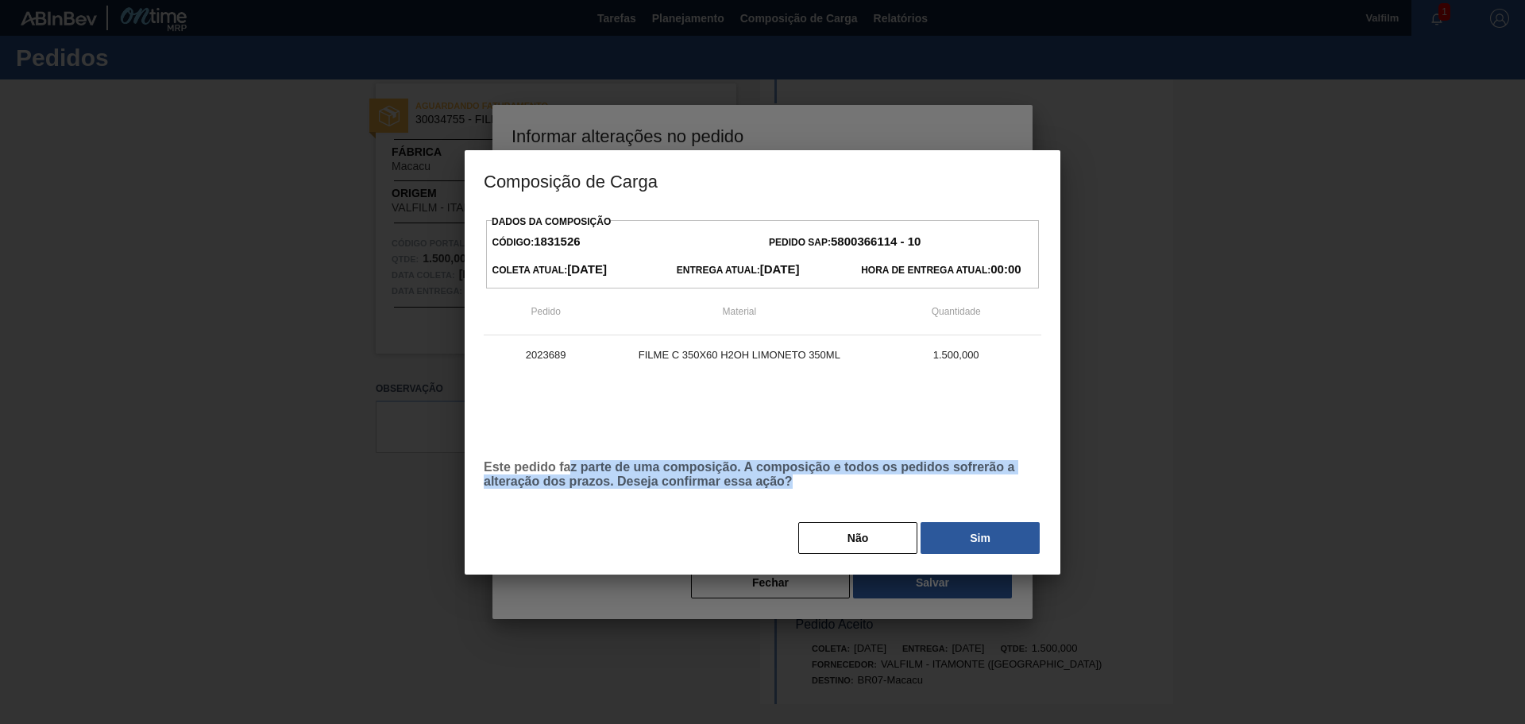
drag, startPoint x: 570, startPoint y: 468, endPoint x: 822, endPoint y: 488, distance: 253.4
click at [822, 488] on p "Este pedido faz parte de uma composição. A composição e todos os pedidos sofrer…" at bounding box center [763, 474] width 558 height 29
click at [893, 483] on p "Este pedido faz parte de uma composição. A composição e todos os pedidos sofrer…" at bounding box center [763, 474] width 558 height 29
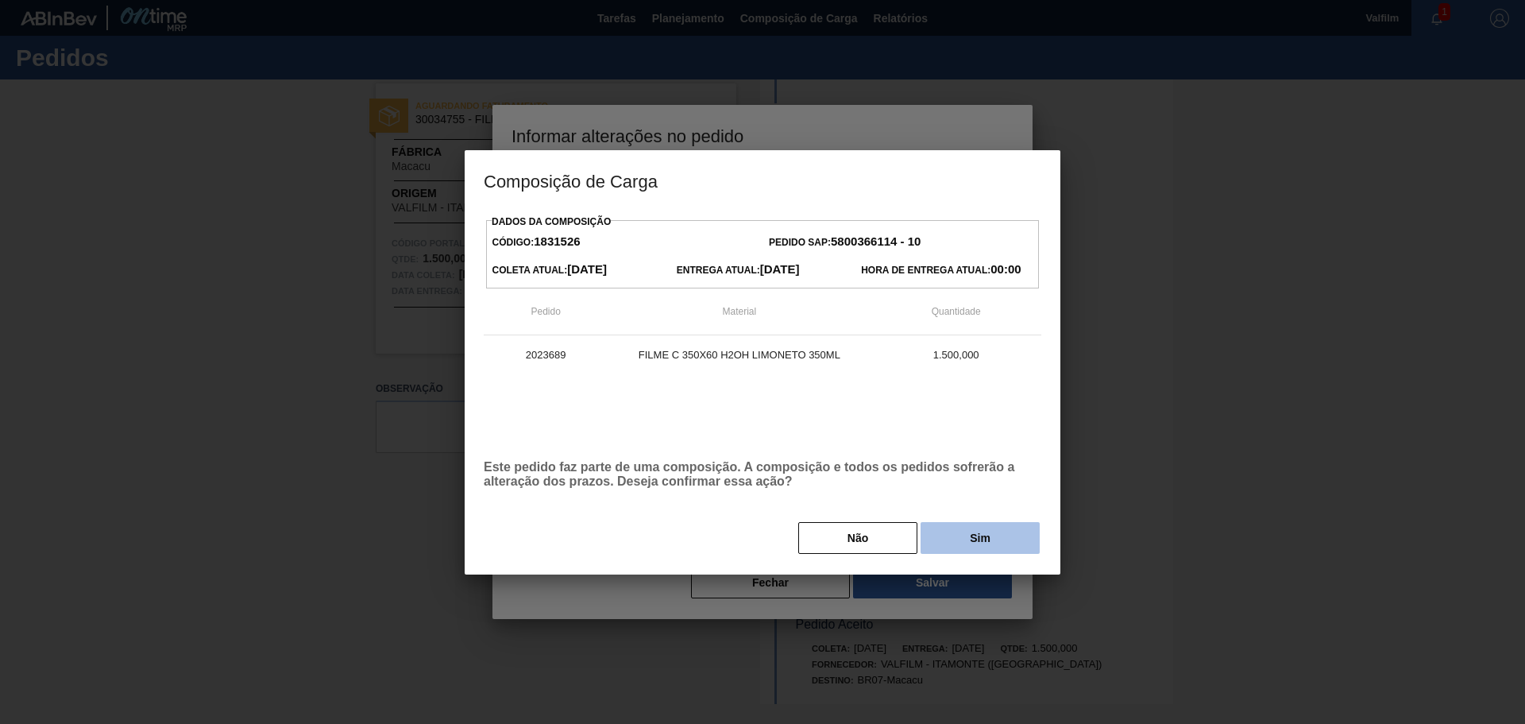
click at [980, 540] on button "Sim" at bounding box center [980, 538] width 119 height 32
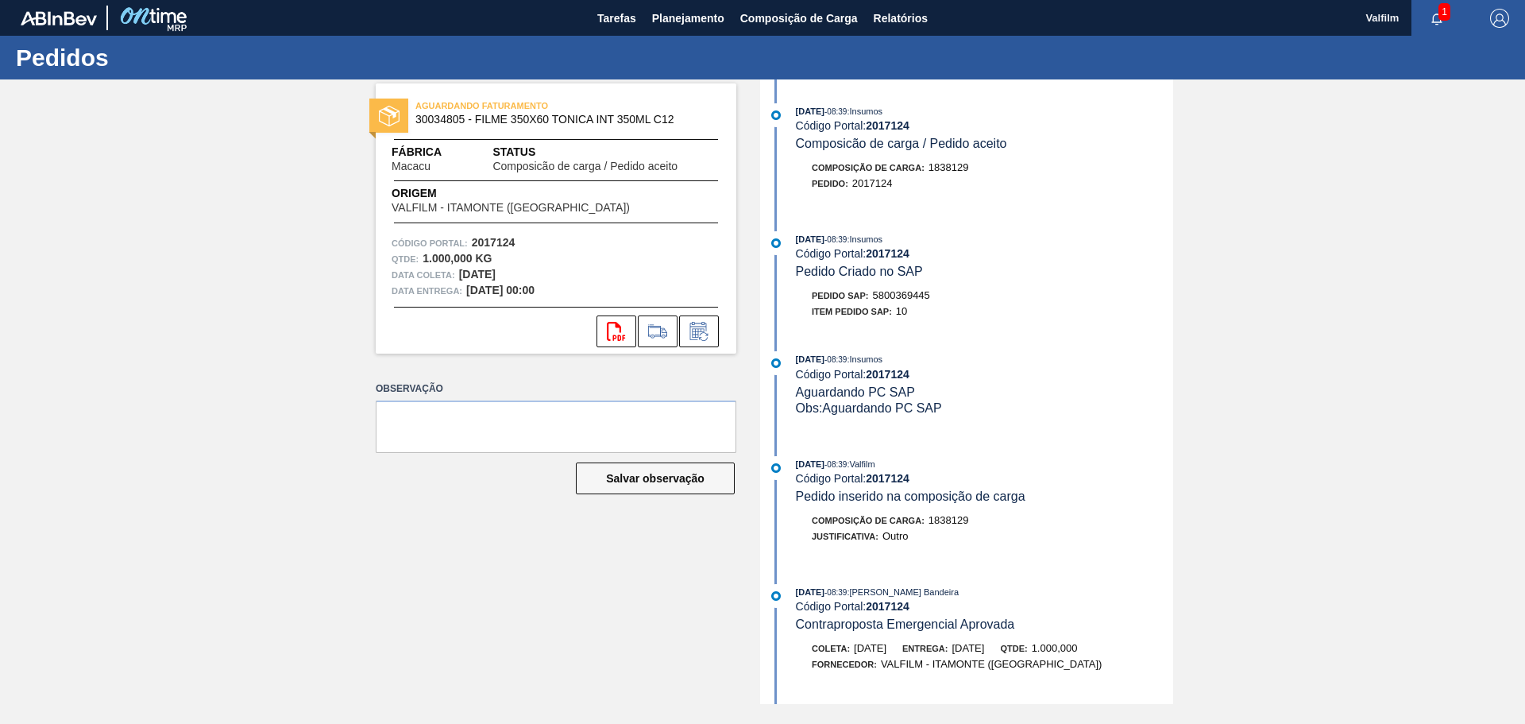
click at [343, 243] on div "AGUARDANDO FATURAMENTO 30034805 - FILME 350X60 TONICA INT 350ML C12 Fábrica Mac…" at bounding box center [762, 391] width 1525 height 624
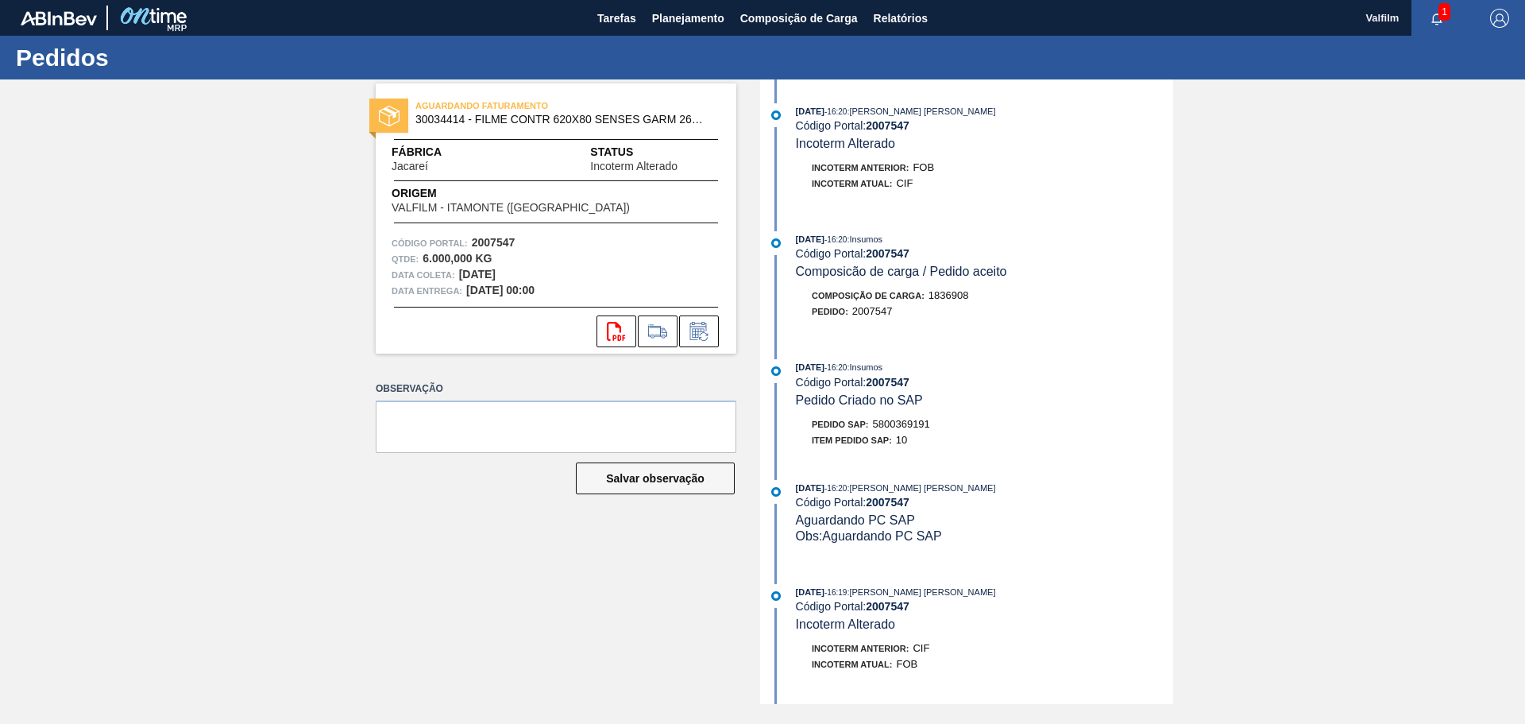
click at [904, 427] on span "5800369191" at bounding box center [901, 424] width 57 height 12
copy span "5800369191"
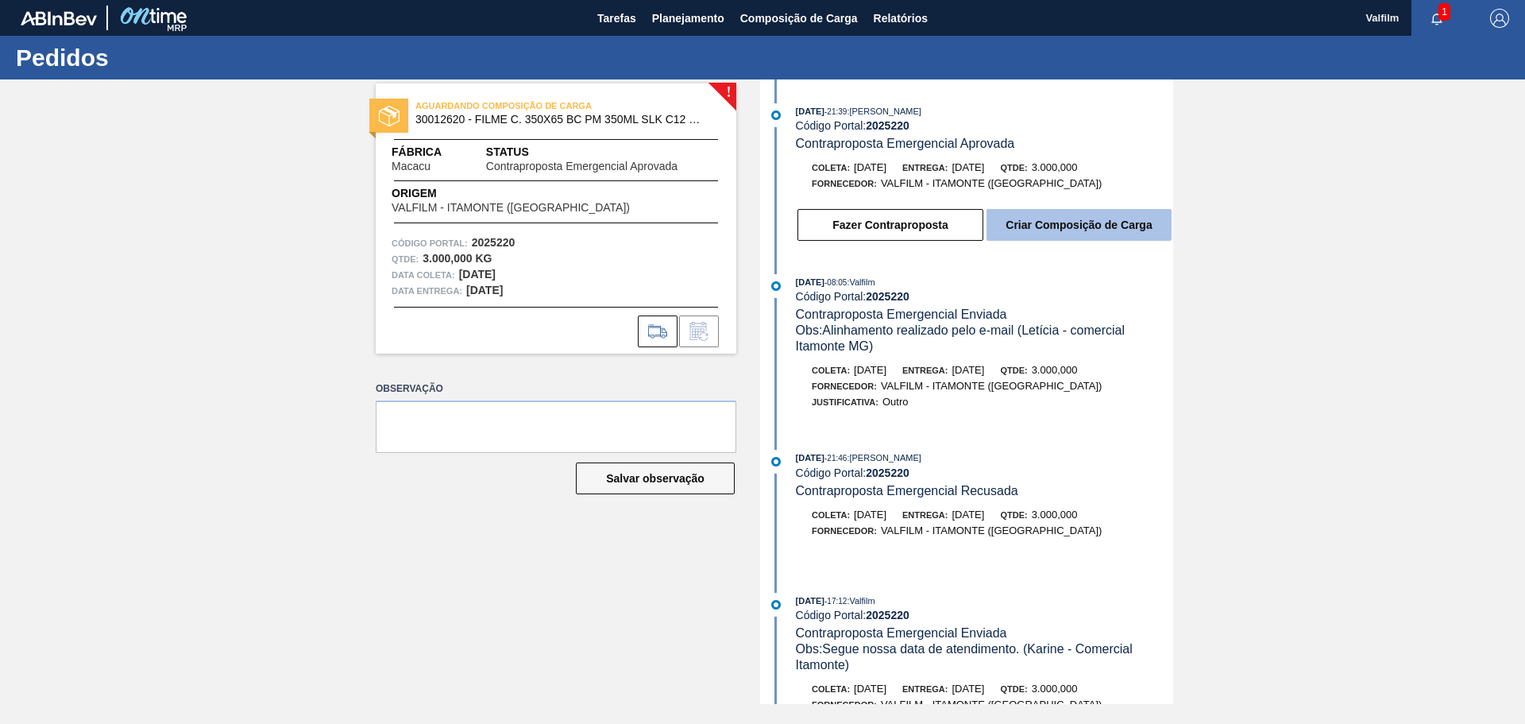
click at [1076, 219] on button "Criar Composição de Carga" at bounding box center [1079, 225] width 185 height 32
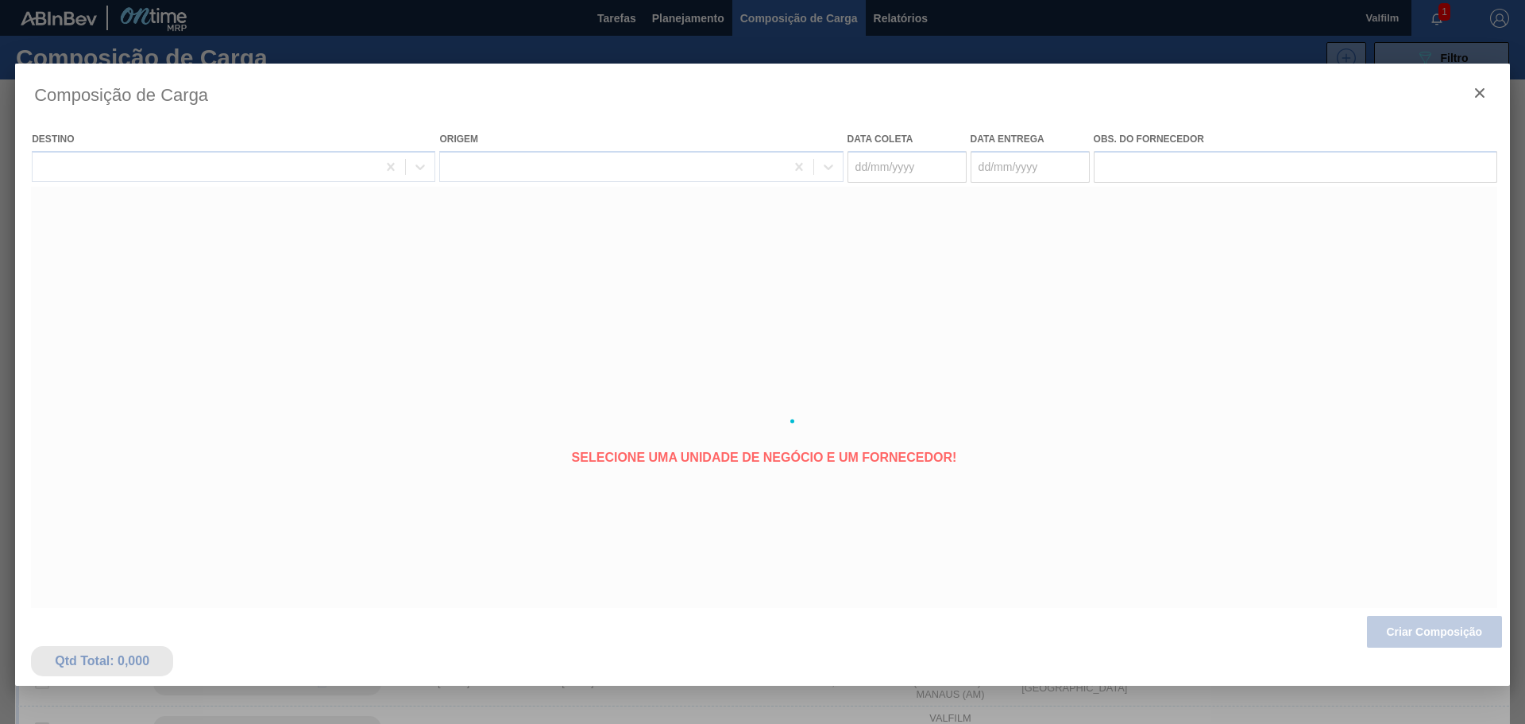
type coleta "04/10/2025"
type entrega "05/10/2025"
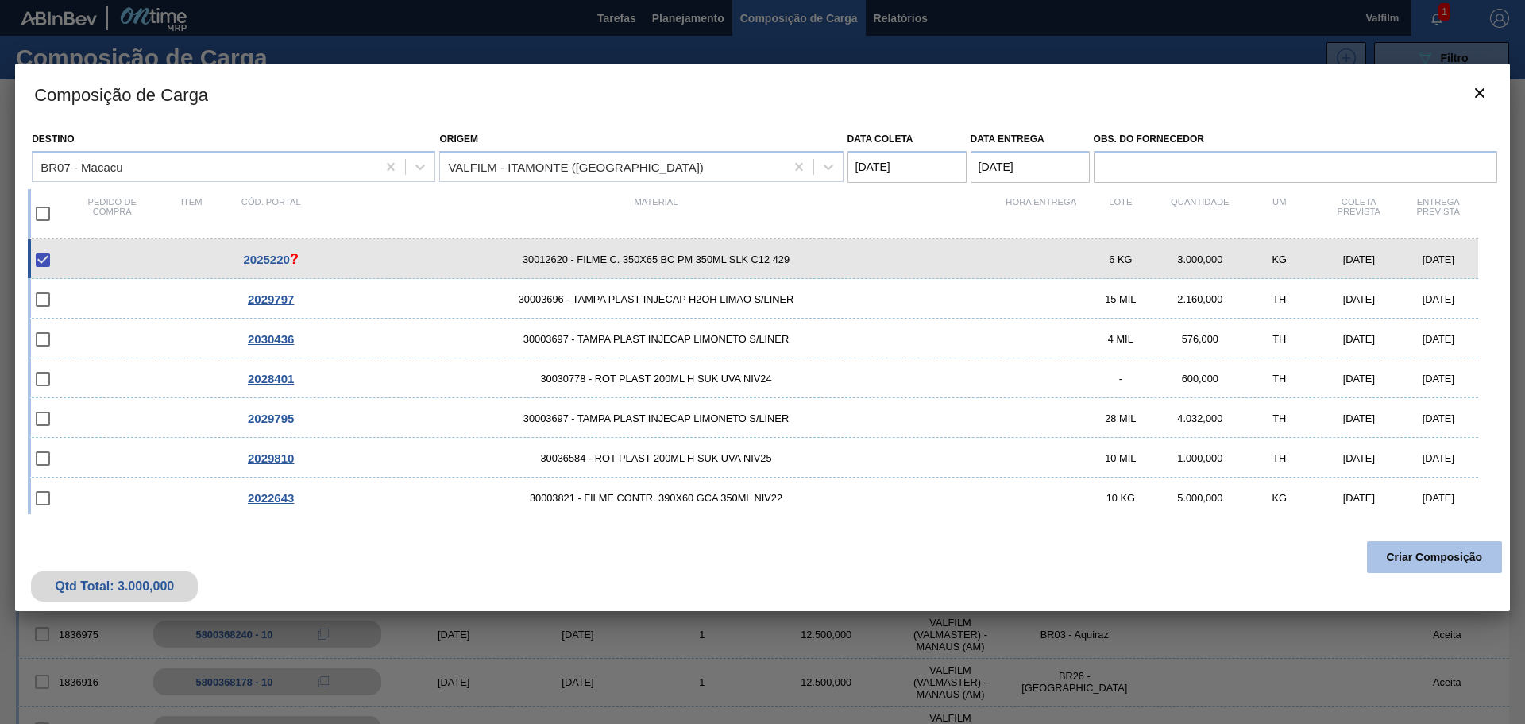
click at [1443, 555] on button "Criar Composição" at bounding box center [1434, 557] width 135 height 32
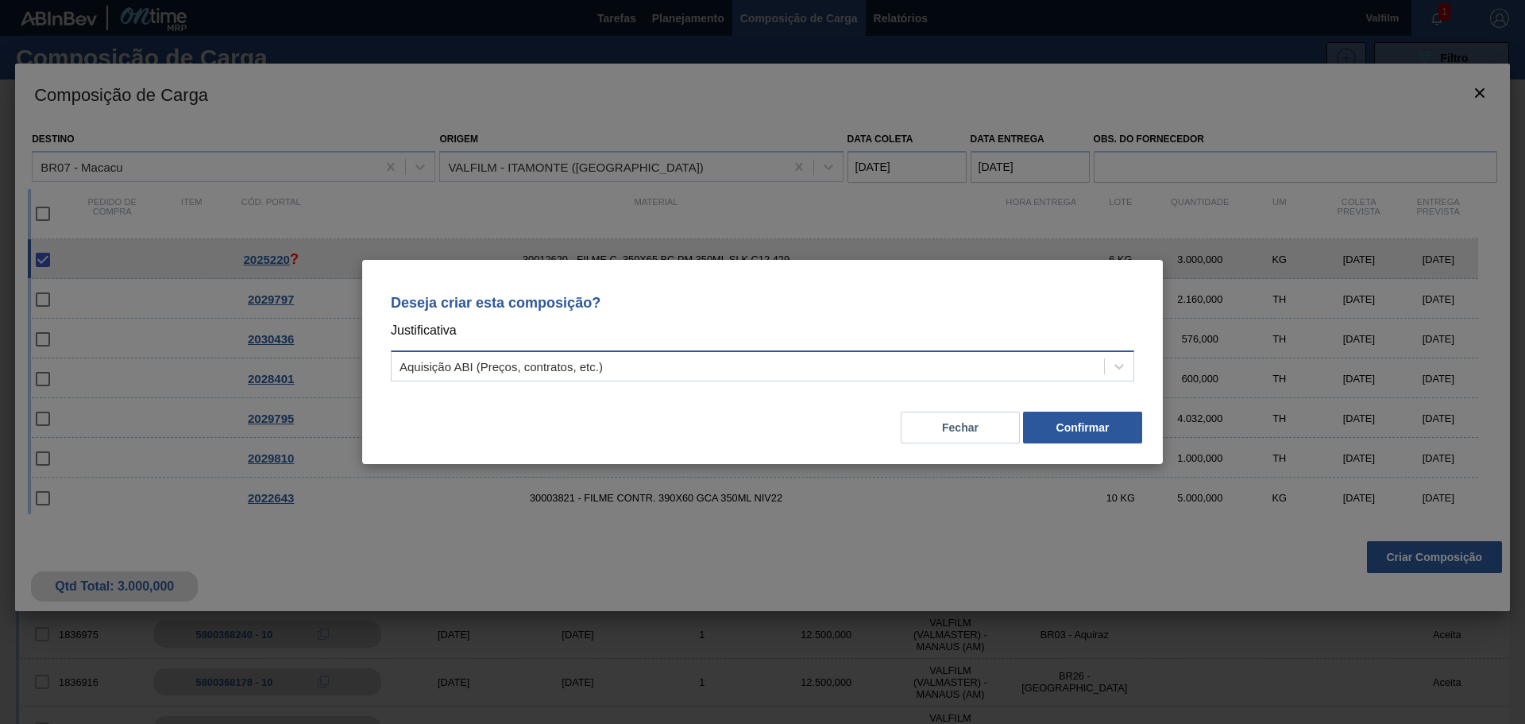
click at [689, 365] on div "Aquisição ABI (Preços, contratos, etc.)" at bounding box center [748, 366] width 713 height 23
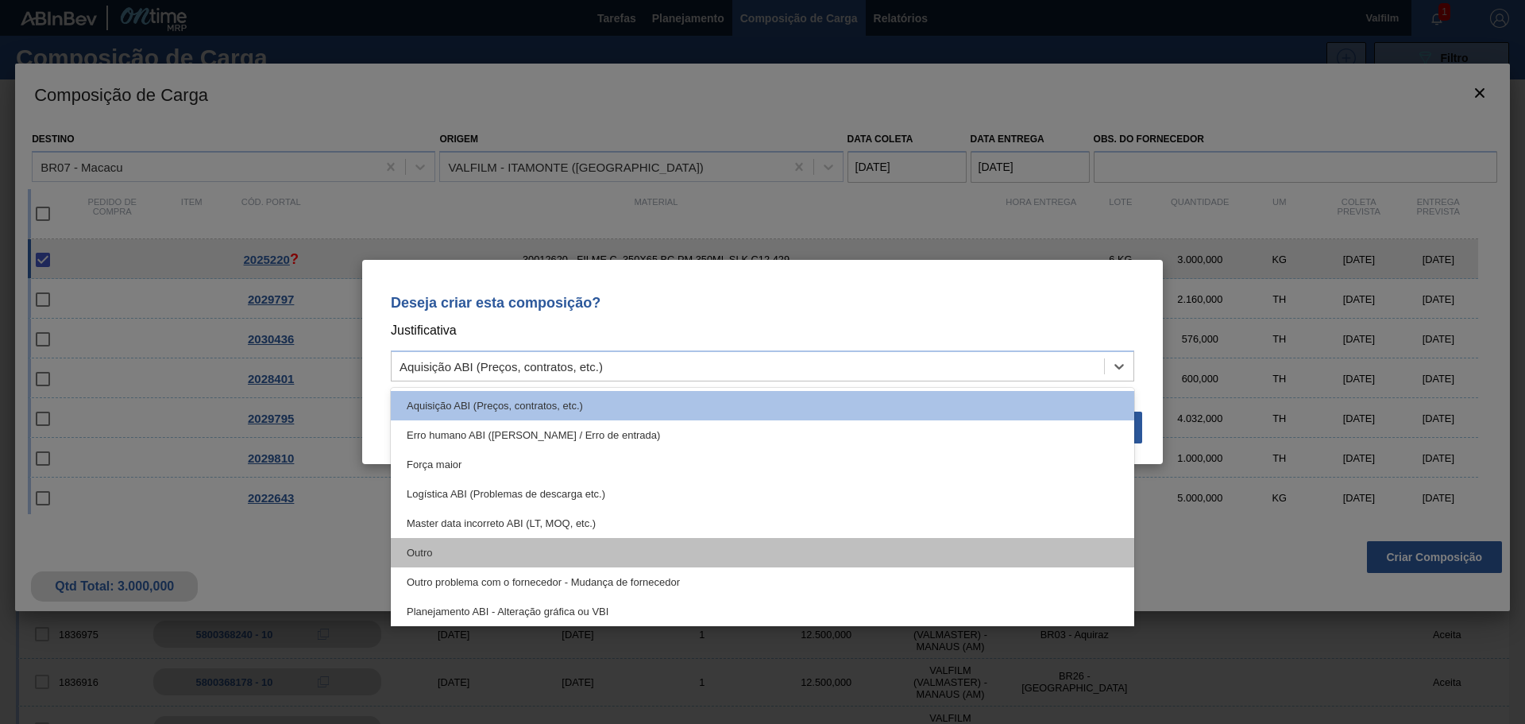
click at [415, 558] on div "Outro" at bounding box center [763, 552] width 744 height 29
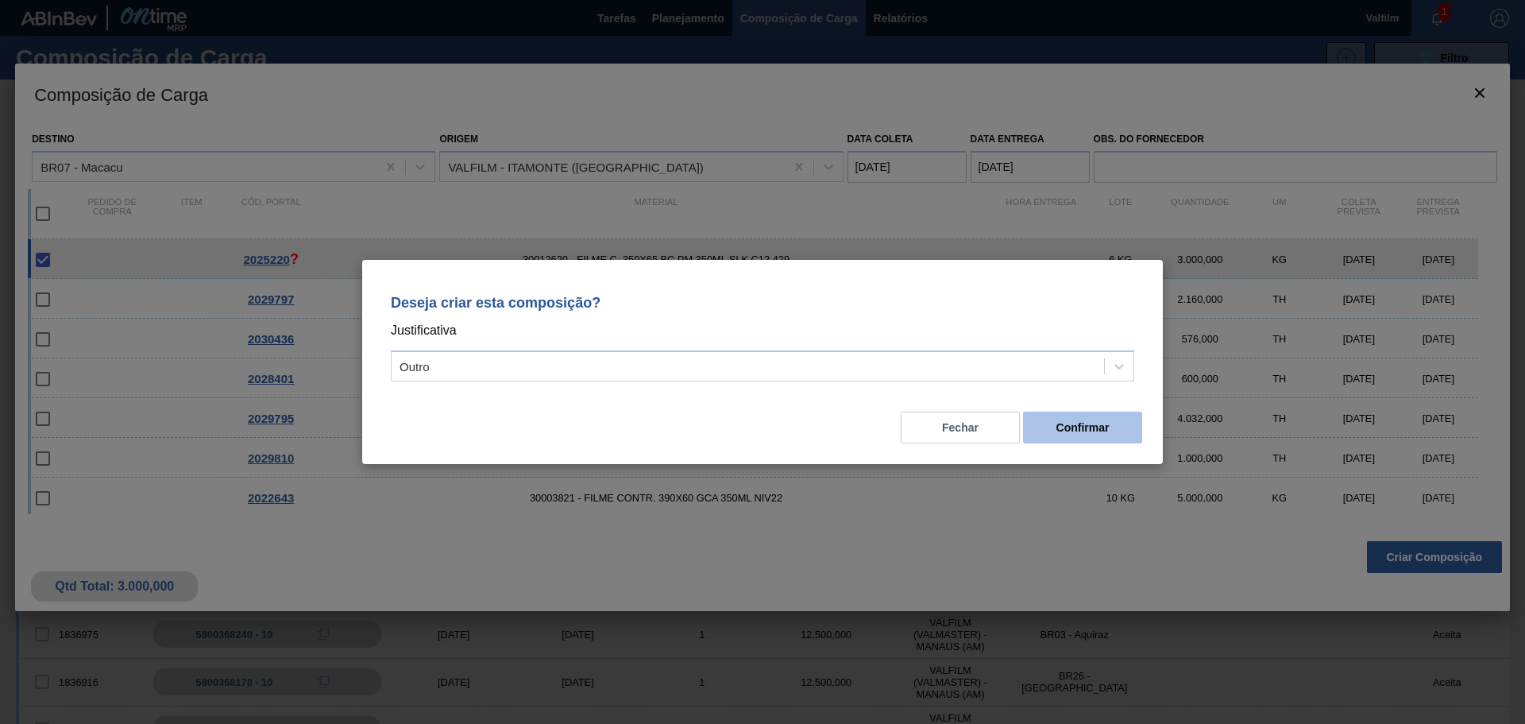
click at [1075, 428] on button "Confirmar" at bounding box center [1082, 427] width 119 height 32
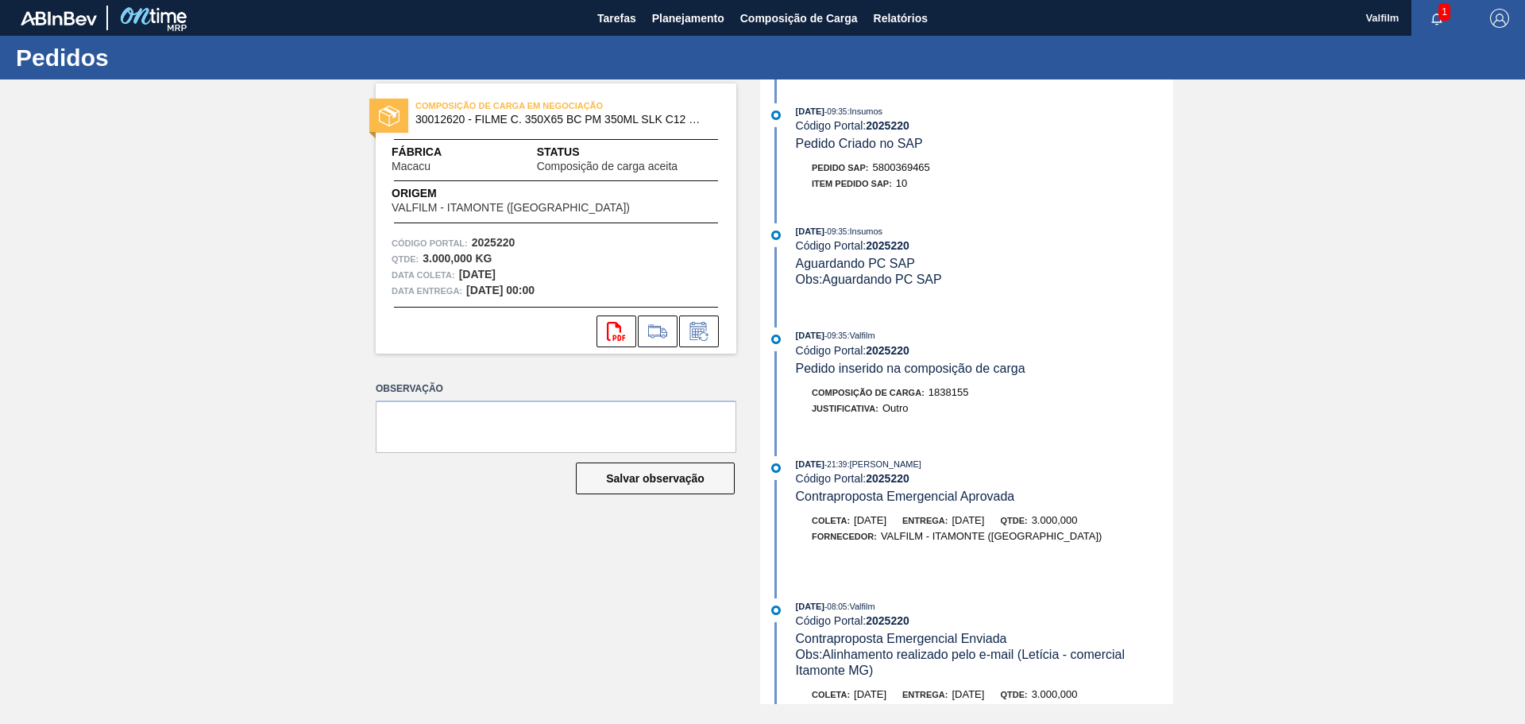
click at [895, 168] on span "5800369465" at bounding box center [901, 167] width 57 height 12
copy span "5800369465"
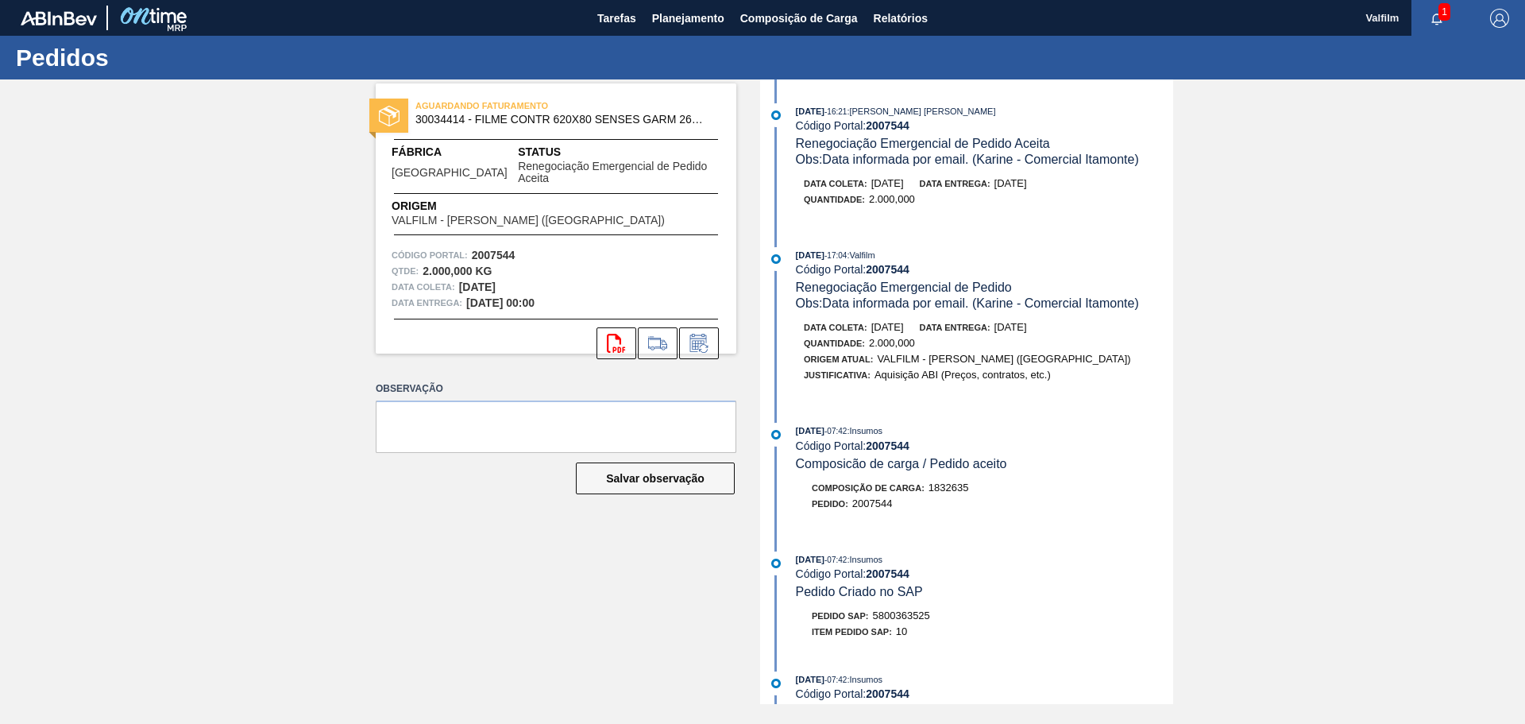
click at [919, 617] on span "5800363525" at bounding box center [901, 615] width 57 height 12
copy span "5800363525"
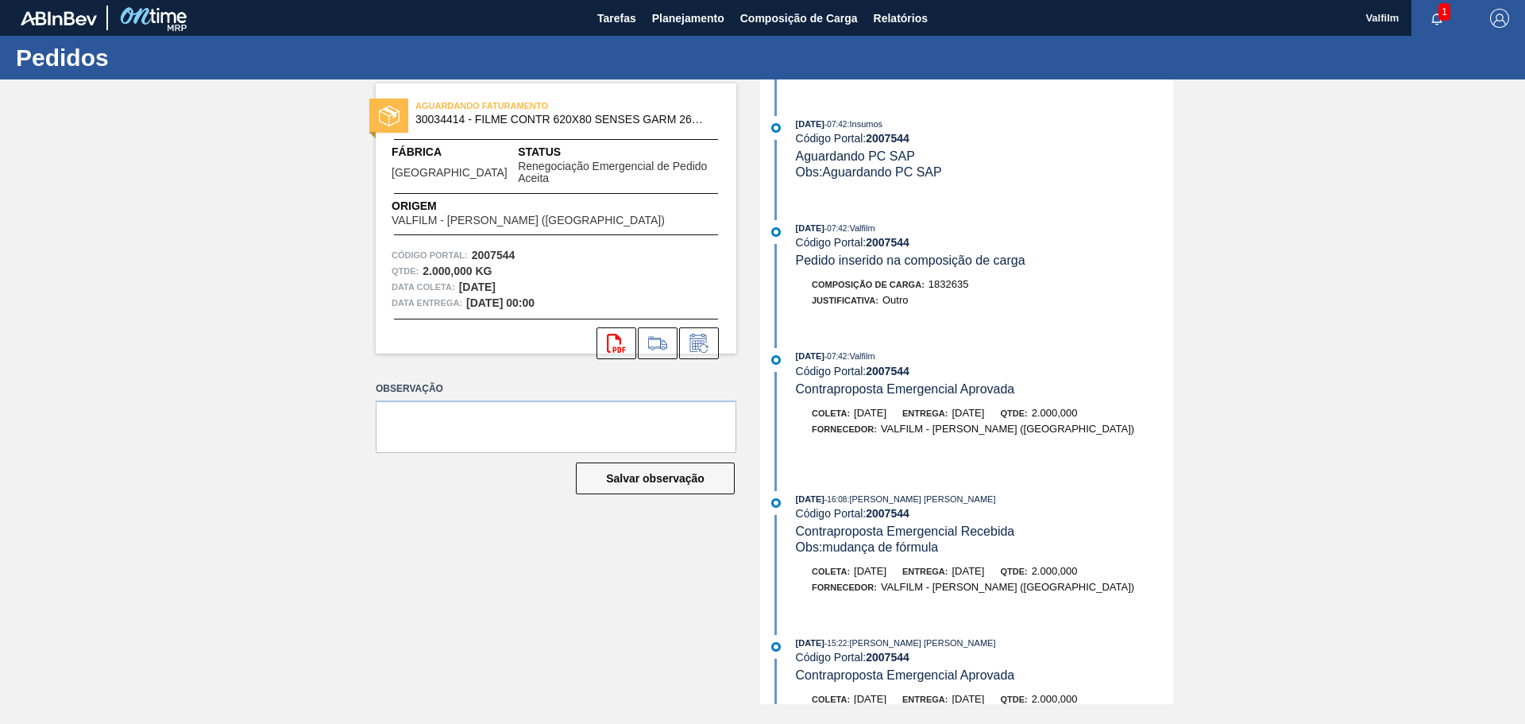
scroll to position [556, 0]
